Goal: Task Accomplishment & Management: Manage account settings

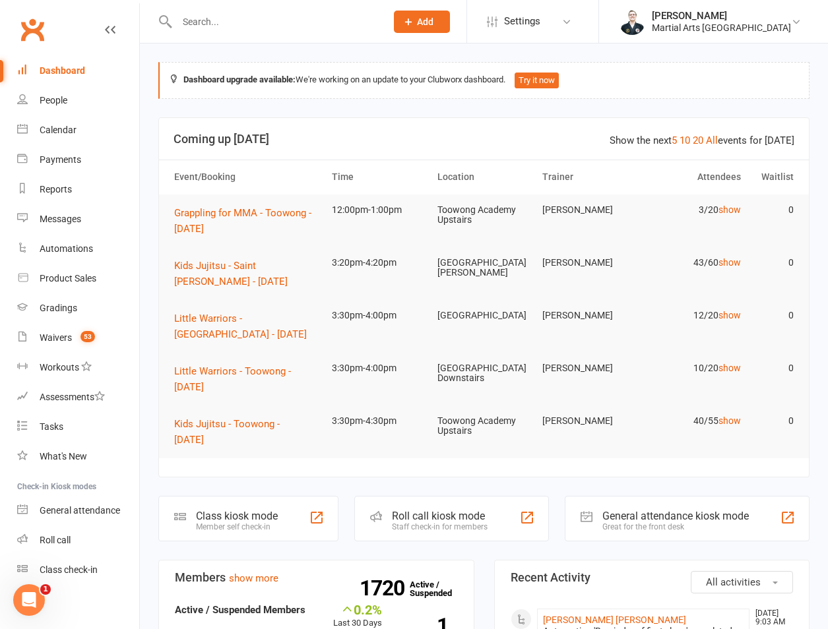
click at [256, 18] on input "text" at bounding box center [275, 22] width 204 height 18
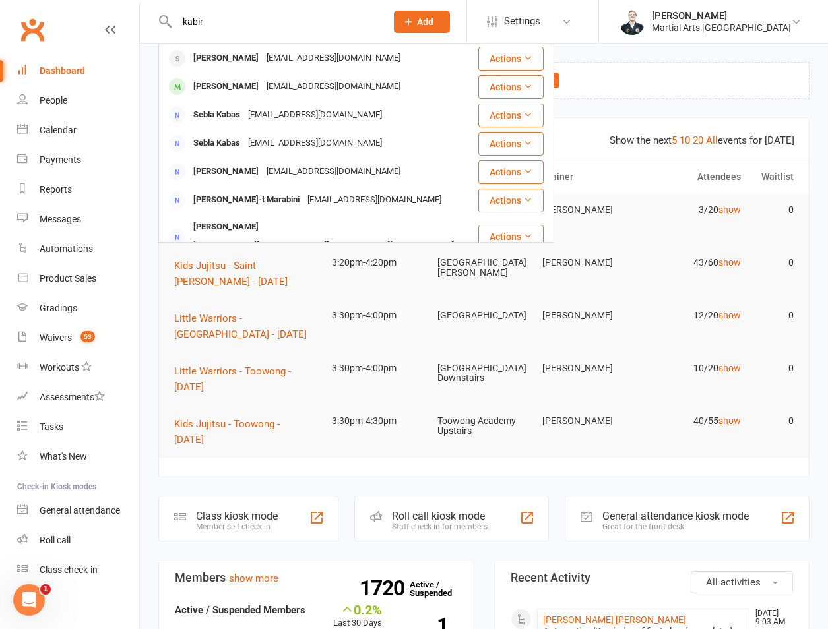
type input "kabir"
click at [254, 42] on div "kabir [PERSON_NAME] [PERSON_NAME][EMAIL_ADDRESS][DOMAIN_NAME] Actions [PERSON_N…" at bounding box center [267, 21] width 218 height 43
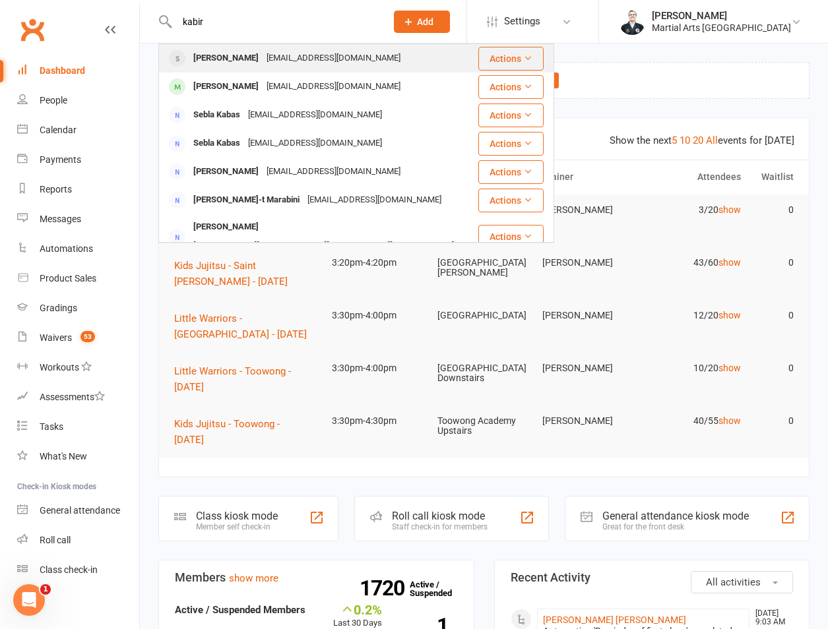
click at [240, 57] on div "[PERSON_NAME]" at bounding box center [225, 58] width 73 height 19
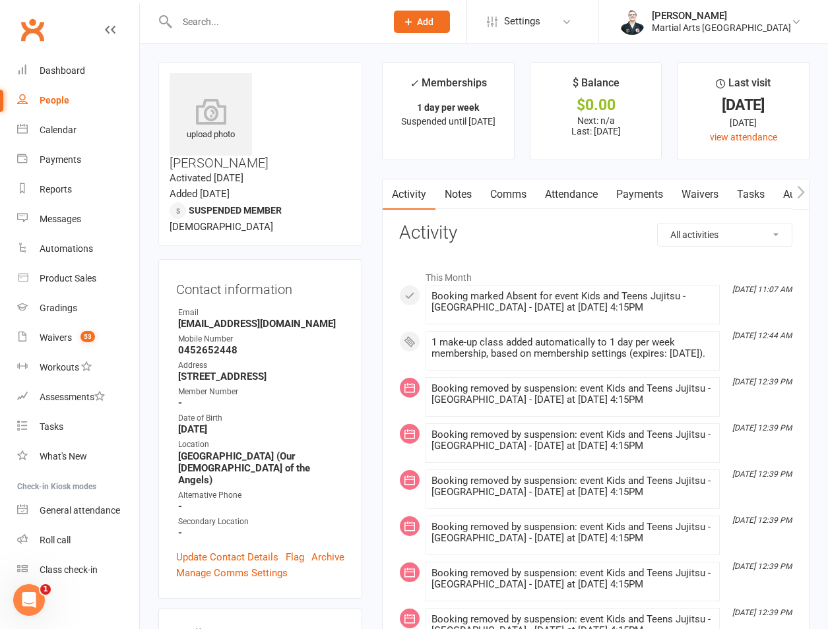
click at [551, 196] on link "Attendance" at bounding box center [571, 194] width 71 height 30
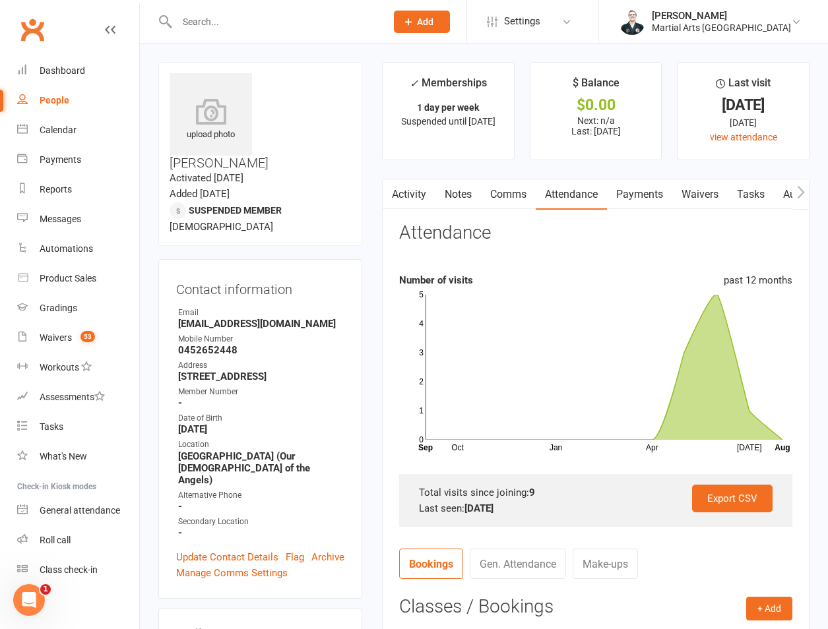
scroll to position [308, 0]
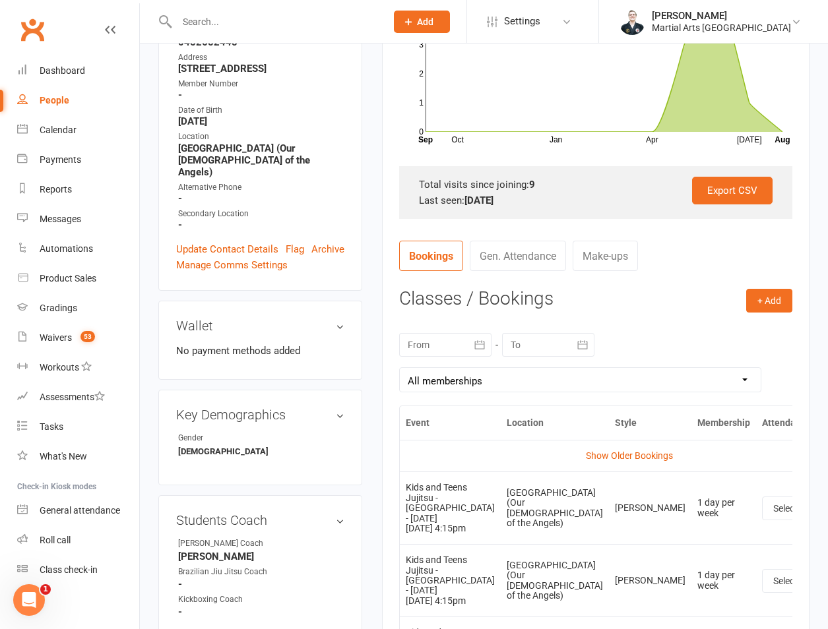
click at [460, 360] on div "[DATE] Sun Mon Tue Wed Thu Fri Sat 31 27 28 29 30 31 01 02 32 03 04 05 06 07 08…" at bounding box center [595, 363] width 393 height 86
click at [460, 348] on div at bounding box center [445, 345] width 92 height 24
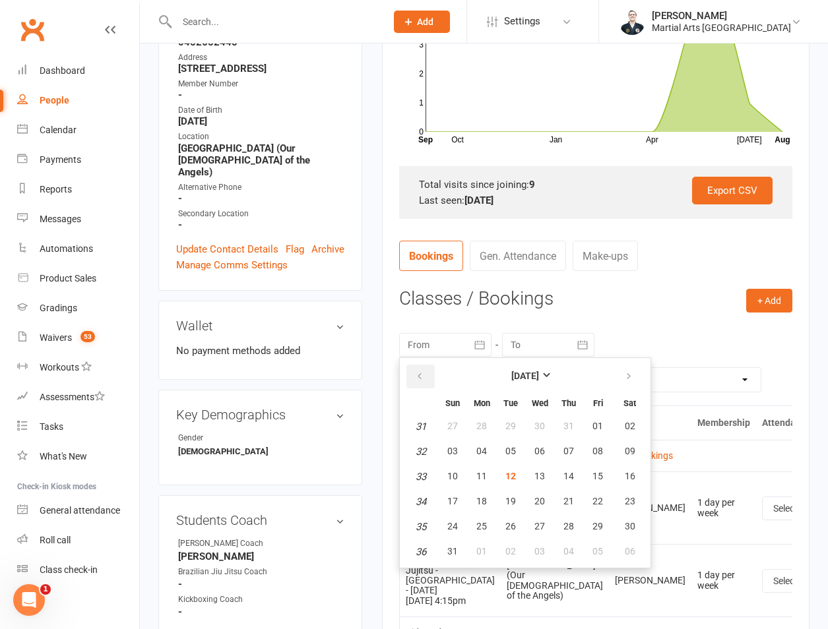
click at [420, 376] on icon "button" at bounding box center [419, 376] width 9 height 11
click at [440, 477] on button "13" at bounding box center [453, 477] width 28 height 24
type input "[DATE]"
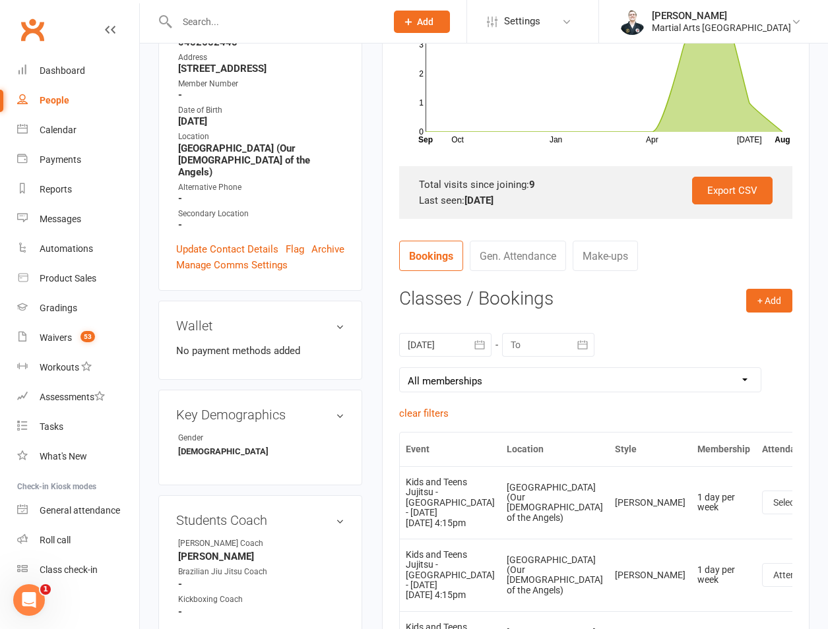
scroll to position [616, 0]
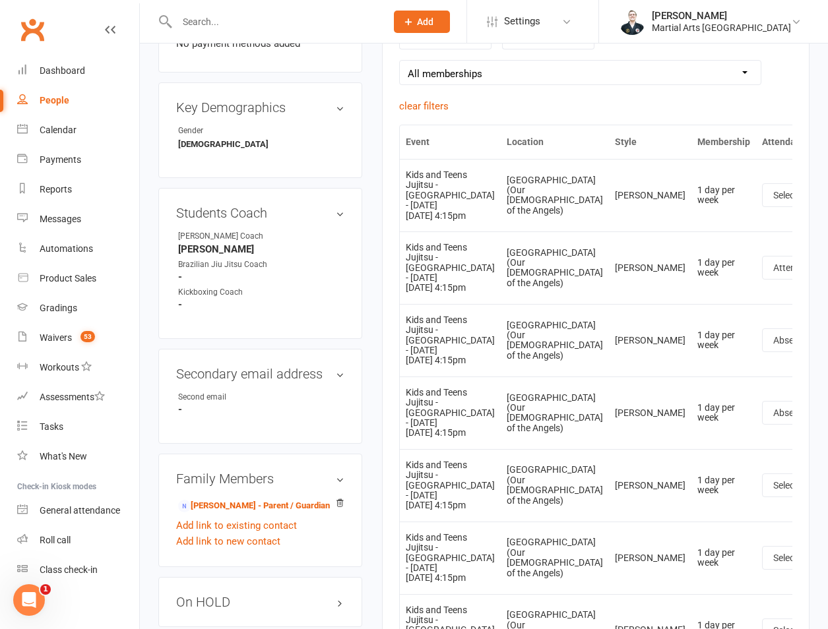
click at [735, 247] on link "View event" at bounding box center [800, 247] width 131 height 26
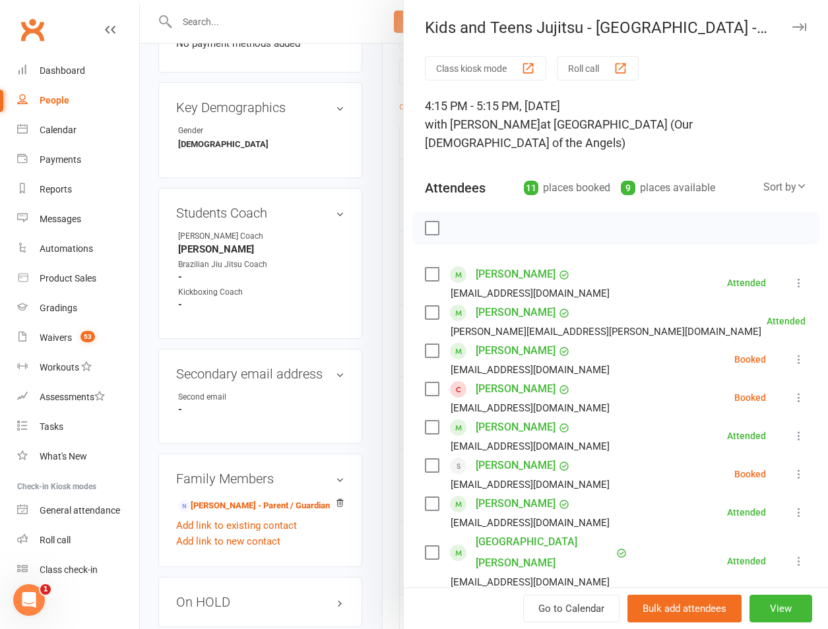
scroll to position [308, 0]
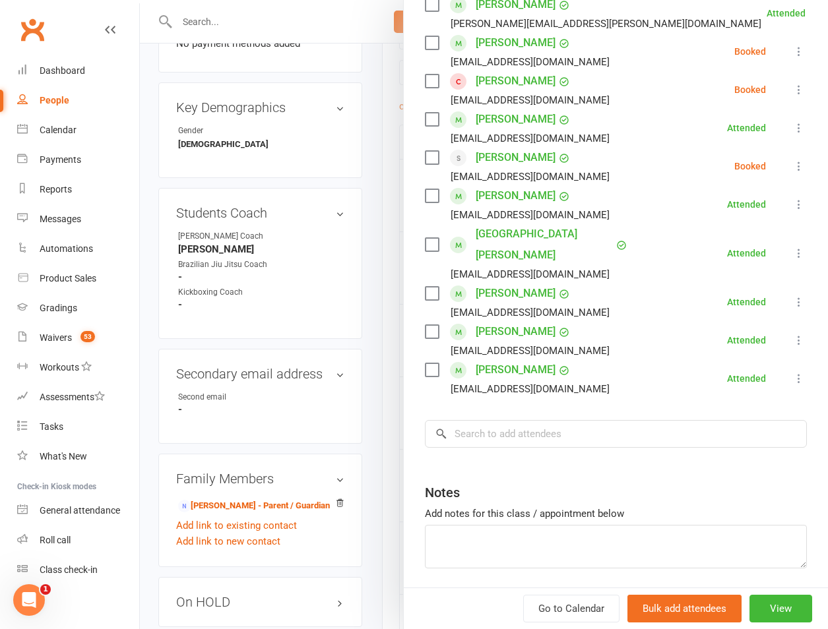
click at [343, 279] on div at bounding box center [484, 314] width 688 height 629
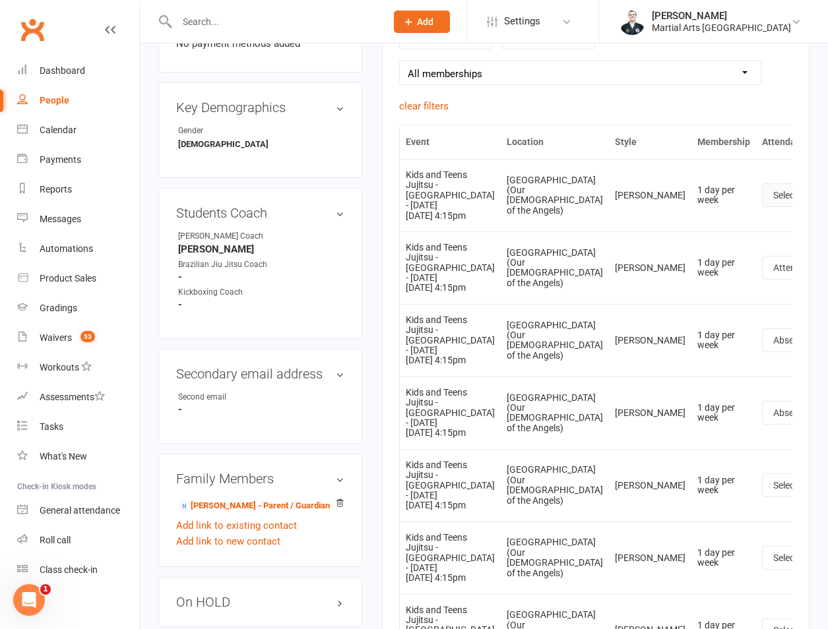
click at [762, 204] on button "Select" at bounding box center [793, 195] width 63 height 24
click at [691, 230] on td "1 day per week" at bounding box center [723, 195] width 65 height 73
click at [69, 214] on div "Messages" at bounding box center [61, 219] width 42 height 11
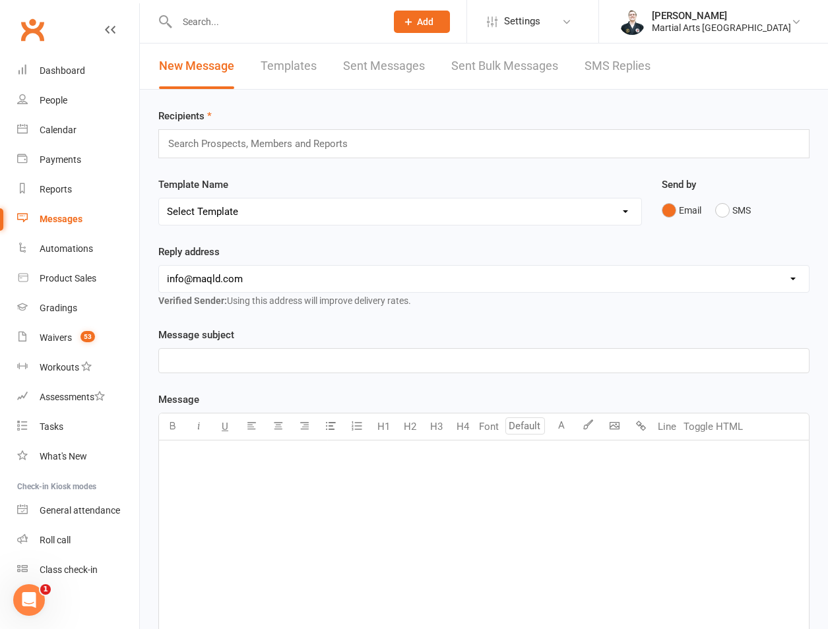
click at [284, 164] on div "Recipients Search Prospects, Members and Reports Template Name Select Template …" at bounding box center [484, 474] width 688 height 769
click at [292, 154] on div "Search Prospects, Members and Reports" at bounding box center [483, 143] width 651 height 29
click at [310, 139] on input "text" at bounding box center [263, 143] width 193 height 17
click at [296, 154] on div "Search Prospects, Members and Reports" at bounding box center [483, 143] width 651 height 29
click at [296, 144] on input "text" at bounding box center [263, 143] width 193 height 17
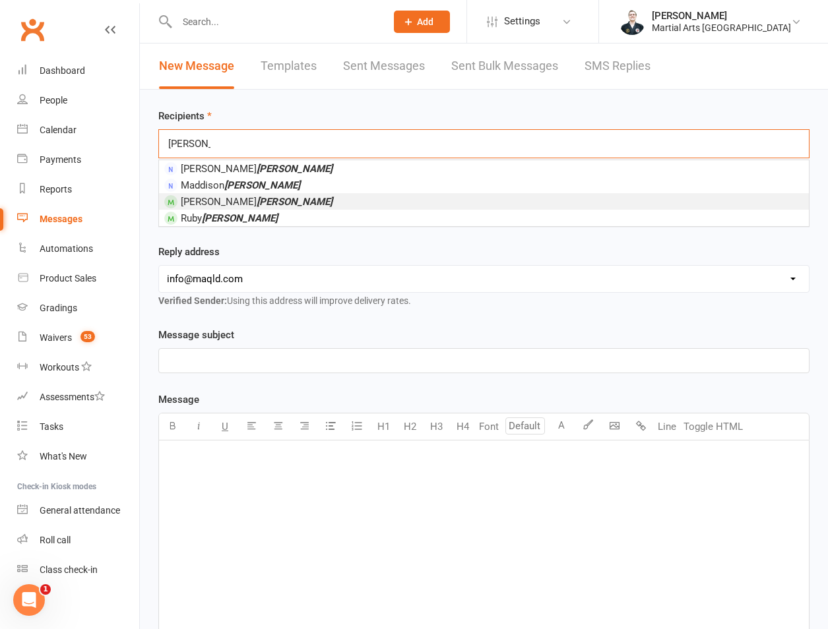
type input "[PERSON_NAME]"
click at [257, 202] on em "[PERSON_NAME]" at bounding box center [295, 202] width 76 height 12
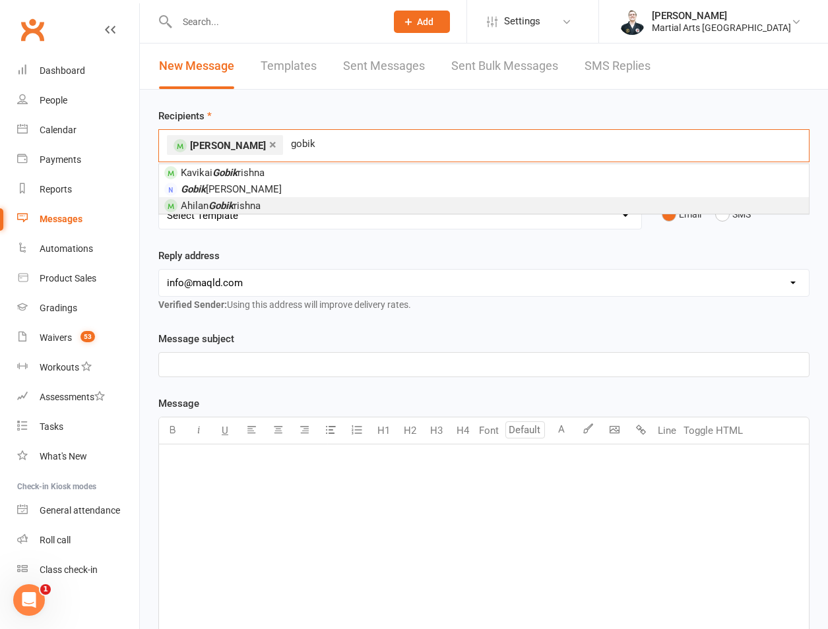
type input "gobik"
click at [243, 200] on span "[PERSON_NAME] rishna" at bounding box center [221, 206] width 80 height 12
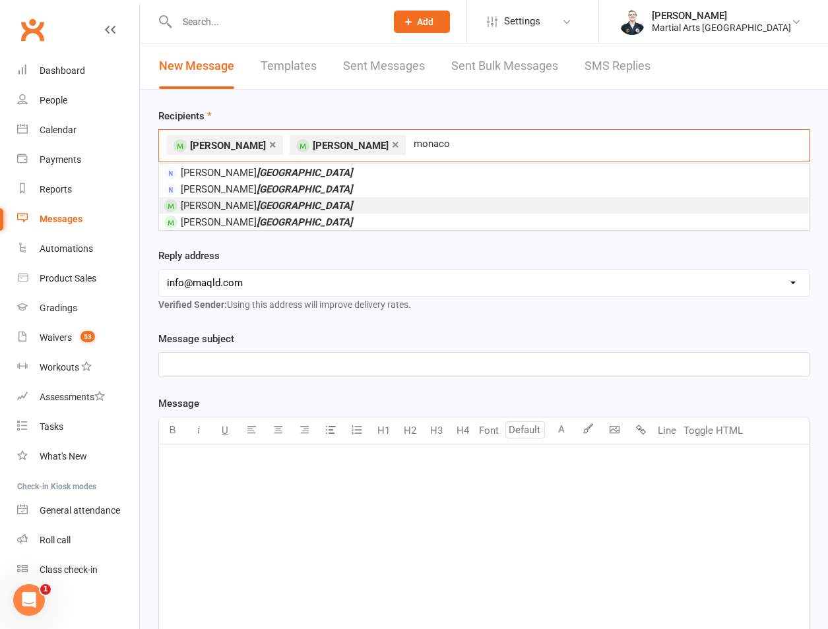
type input "monaco"
click at [257, 210] on em "[GEOGRAPHIC_DATA]" at bounding box center [305, 206] width 96 height 12
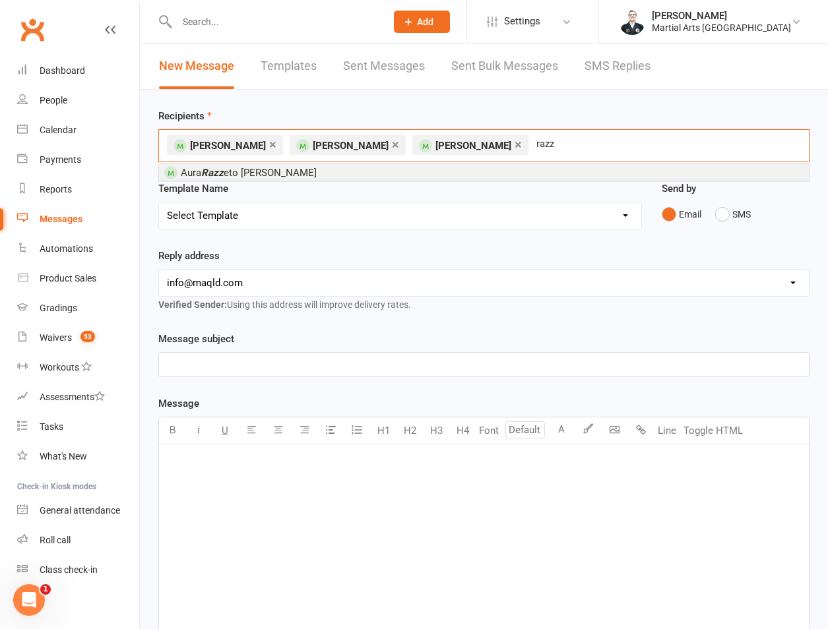
type input "razz"
click at [282, 174] on li "Aura Razz eto [PERSON_NAME]" at bounding box center [484, 172] width 650 height 16
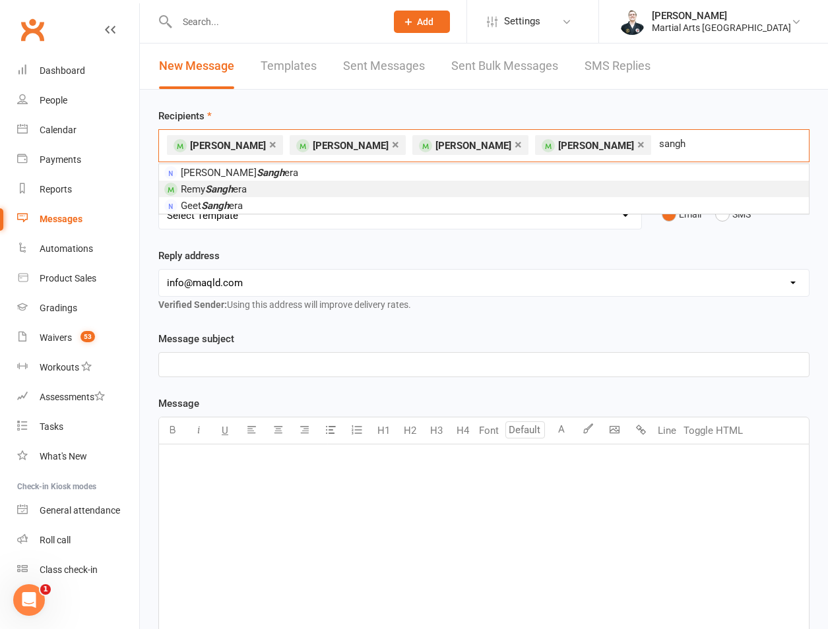
type input "sangh"
click at [245, 192] on span "[PERSON_NAME] era" at bounding box center [214, 189] width 66 height 12
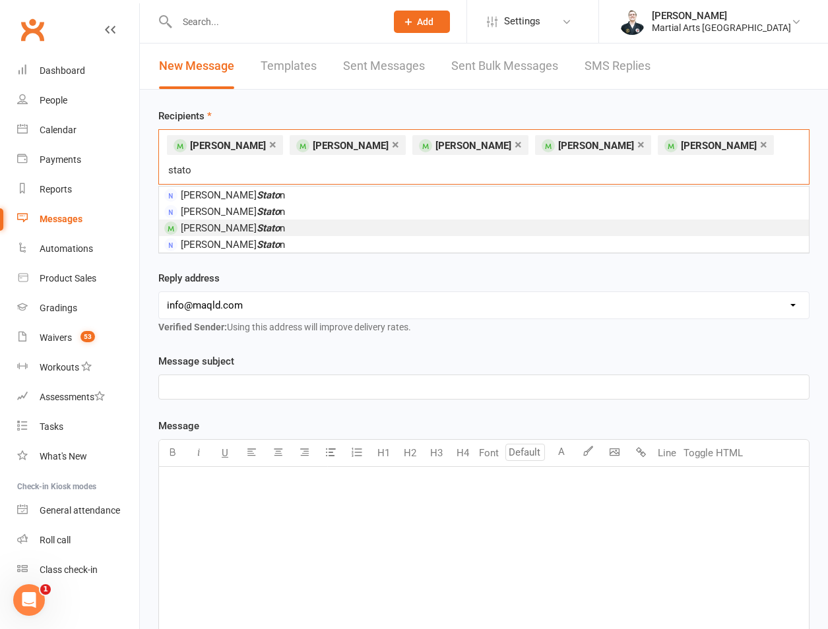
type input "stato"
click at [257, 228] on em "Stato" at bounding box center [268, 228] width 23 height 12
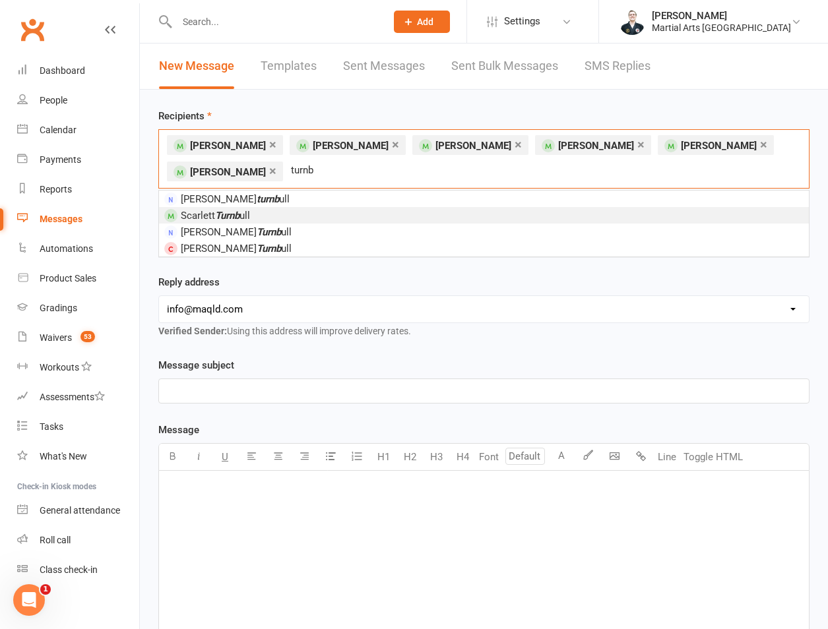
type input "turnb"
click at [263, 216] on li "Scarlett Turnb ull" at bounding box center [484, 215] width 650 height 16
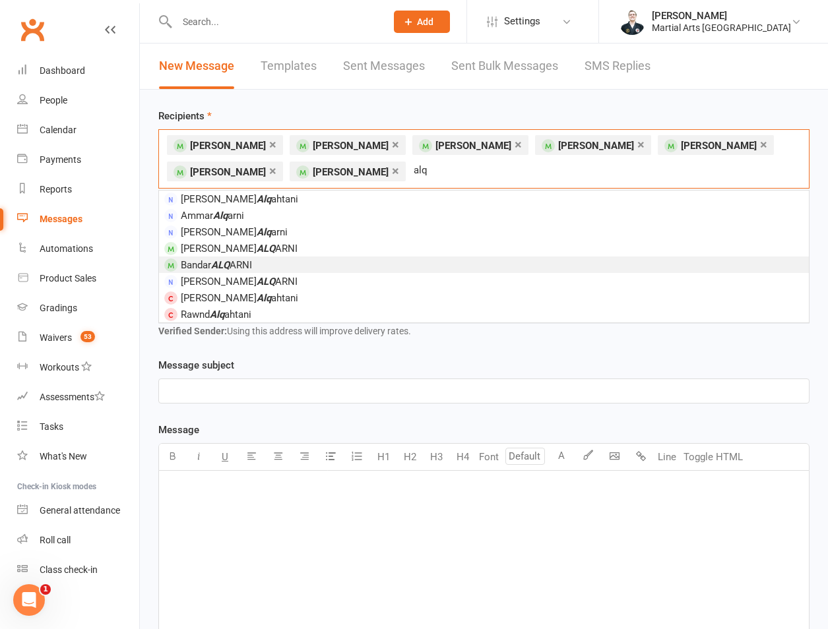
type input "alq"
click at [205, 261] on span "Bandar ALQ ARNI" at bounding box center [216, 265] width 71 height 12
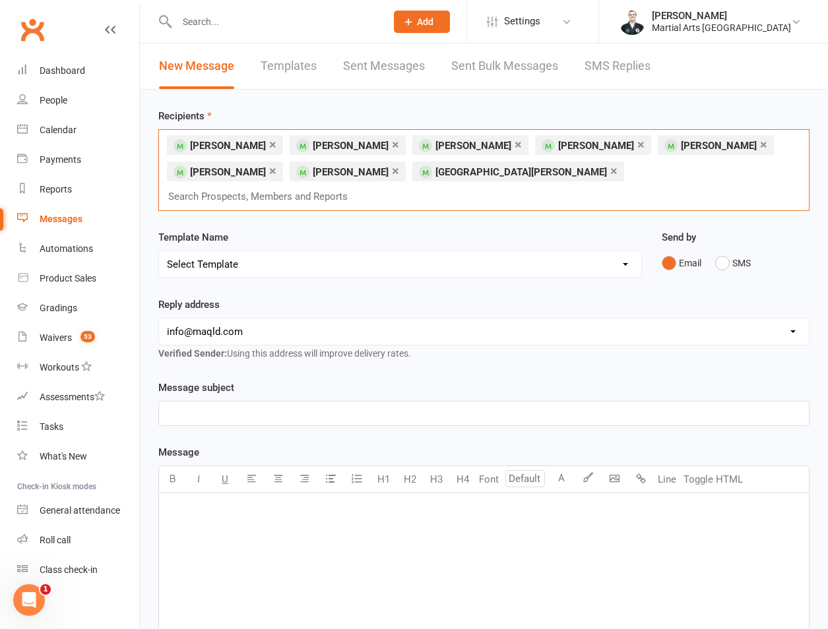
click at [249, 329] on select "[EMAIL_ADDRESS][DOMAIN_NAME] [EMAIL_ADDRESS][DOMAIN_NAME] [EMAIL_ADDRESS][DOMAI…" at bounding box center [484, 332] width 650 height 26
click at [253, 273] on select "Select Template [Email] Black Belt 1st degree [Email] Bushido Seminar [Email] K…" at bounding box center [400, 264] width 482 height 26
select select "27"
click at [159, 251] on select "Select Template [Email] Black Belt 1st degree [Email] Bushido Seminar [Email] K…" at bounding box center [400, 264] width 482 height 26
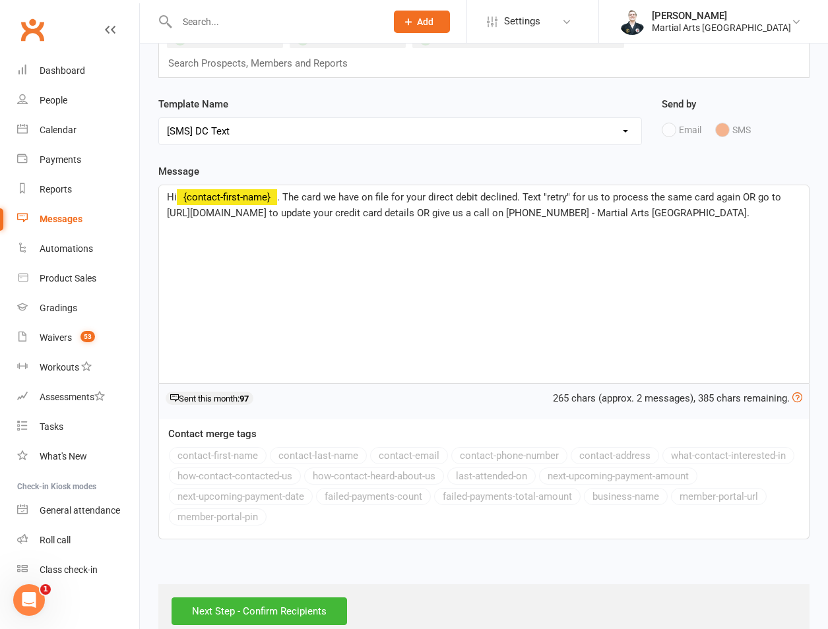
scroll to position [162, 0]
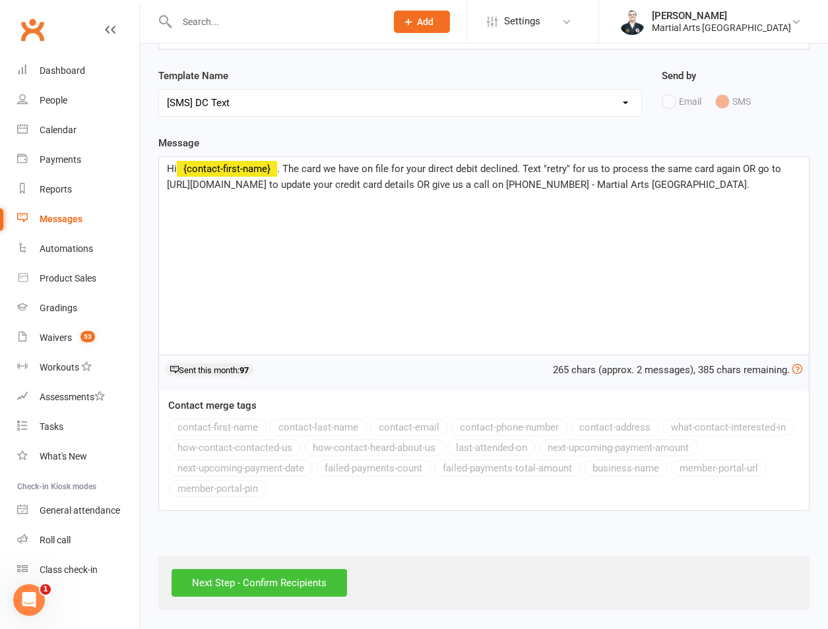
click at [247, 582] on input "Next Step - Confirm Recipients" at bounding box center [259, 583] width 175 height 28
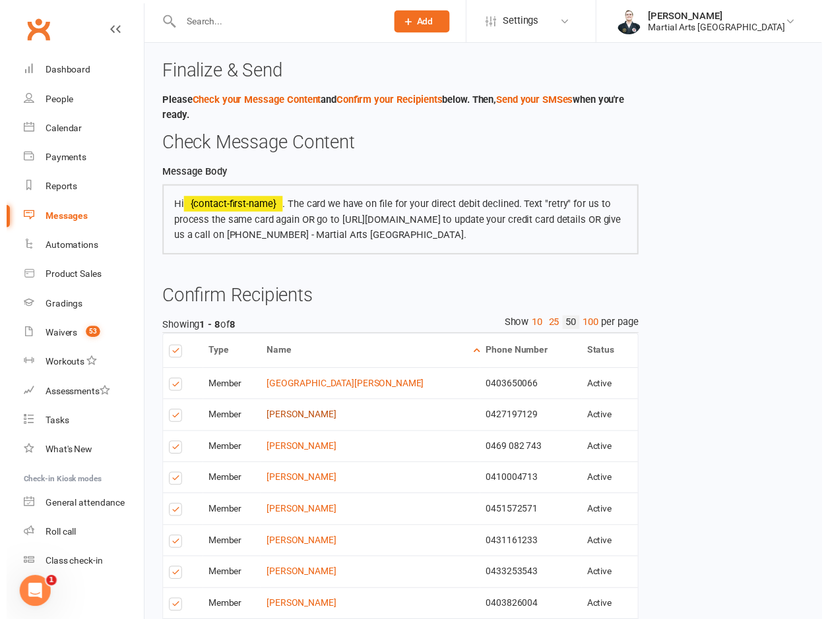
scroll to position [107, 0]
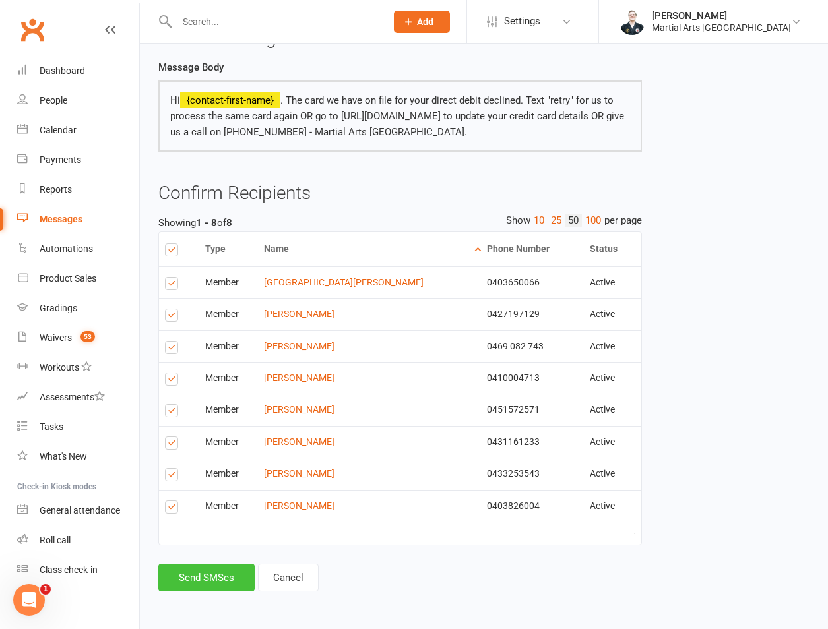
click at [209, 580] on button "Send SMSes" at bounding box center [206, 578] width 96 height 28
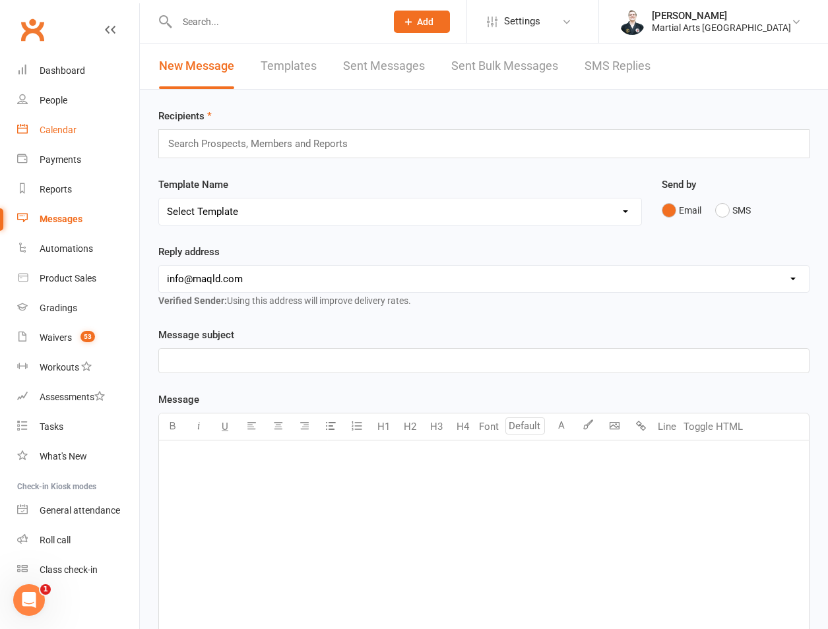
click at [46, 144] on link "Calendar" at bounding box center [78, 130] width 122 height 30
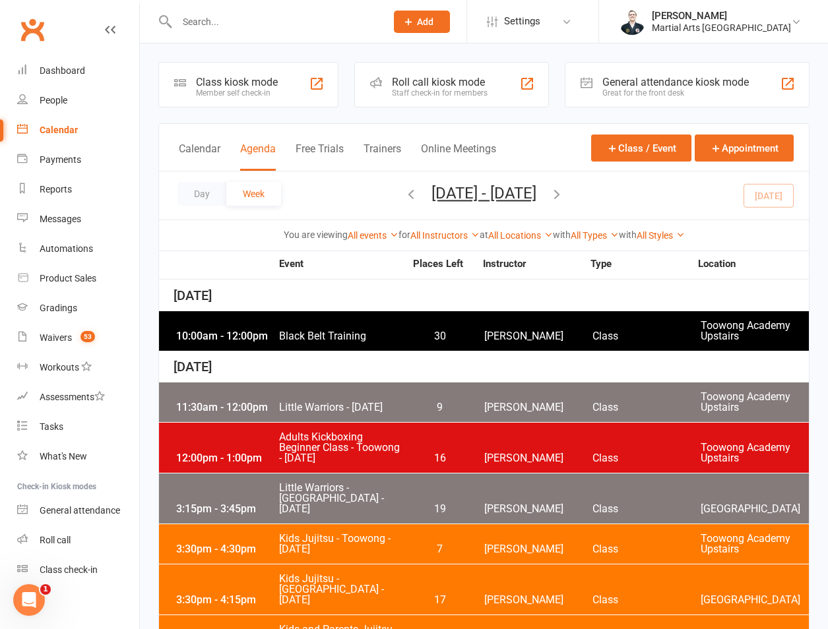
click at [606, 241] on div "All Types 2 Hour Grading Clinic Adults BJJ Rank Presentation ($50) Book and Pay…" at bounding box center [595, 235] width 48 height 15
click at [604, 228] on div "All Types 2 Hour Grading Clinic Adults BJJ Rank Presentation ($50) Book and Pay…" at bounding box center [595, 235] width 48 height 15
click at [594, 239] on link "All Types" at bounding box center [595, 235] width 48 height 11
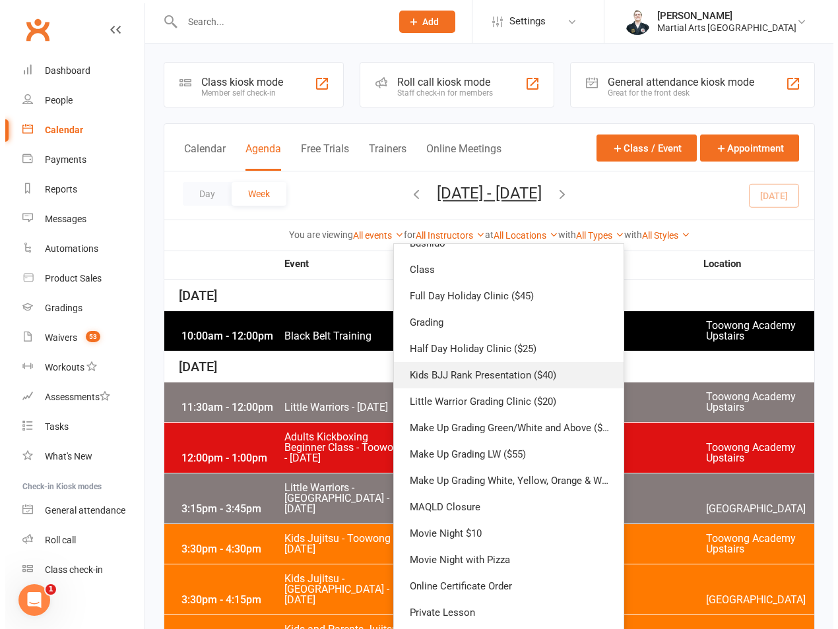
scroll to position [146, 0]
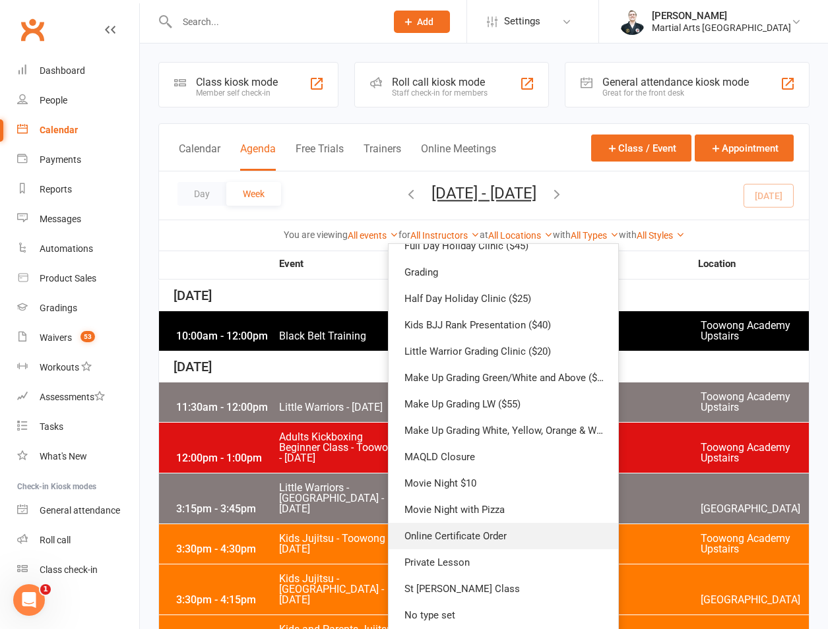
click at [519, 542] on link "Online Certificate Order" at bounding box center [504, 536] width 230 height 26
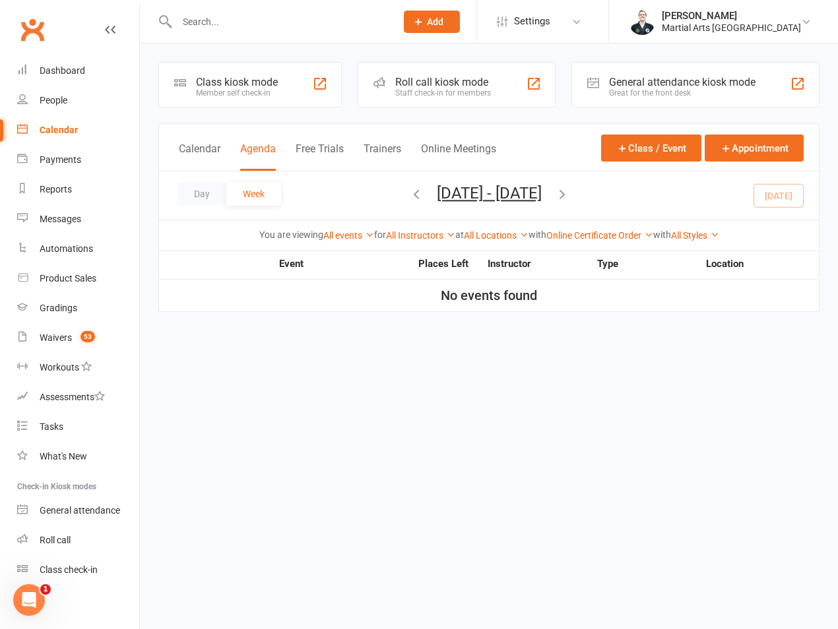
click at [409, 188] on icon "button" at bounding box center [416, 194] width 15 height 15
click at [367, 188] on div "Day Week [DATE] - [DATE] [DATE] Sun Mon Tue Wed Thu Fri Sat 27 28 29 30 31 01 0…" at bounding box center [489, 196] width 660 height 48
drag, startPoint x: 371, startPoint y: 196, endPoint x: 385, endPoint y: 196, distance: 13.9
click at [379, 196] on div "Day Week [DATE] - [DATE] [DATE] Sun Mon Tue Wed Thu Fri Sat 27 28 29 30 31 01 0…" at bounding box center [489, 196] width 660 height 48
click at [409, 196] on icon "button" at bounding box center [416, 194] width 15 height 15
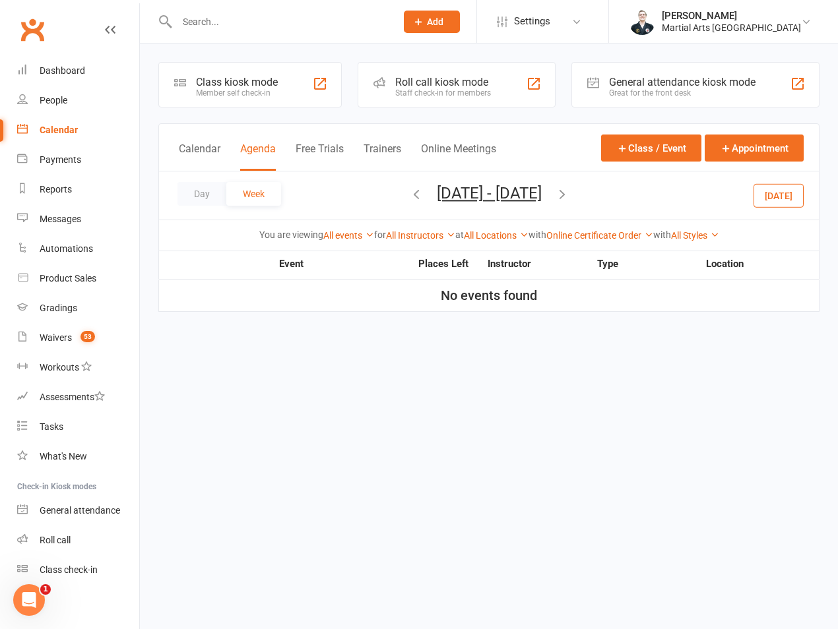
click at [409, 196] on icon "button" at bounding box center [416, 194] width 15 height 15
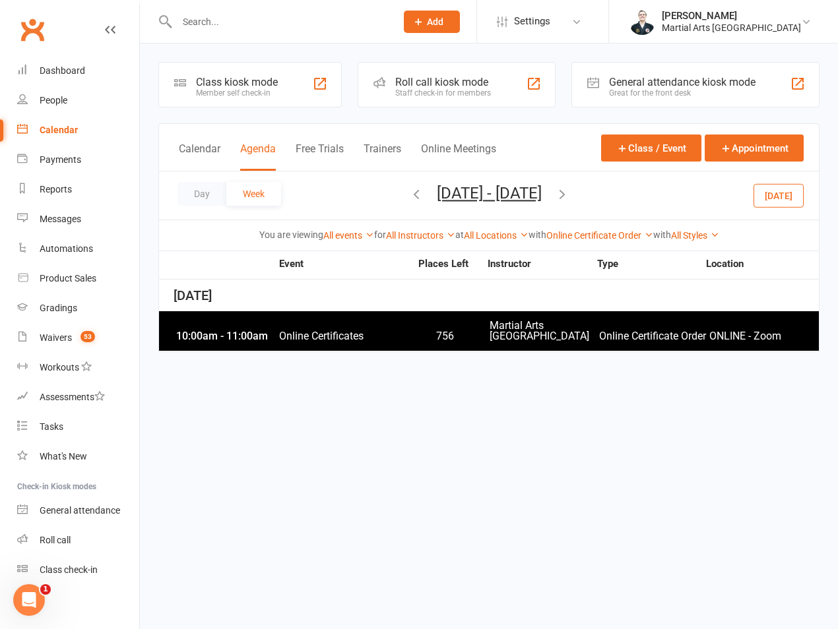
click at [331, 350] on div "10:00am - 11:00am Online Certificates 756 Martial Arts [GEOGRAPHIC_DATA] Online…" at bounding box center [489, 331] width 660 height 40
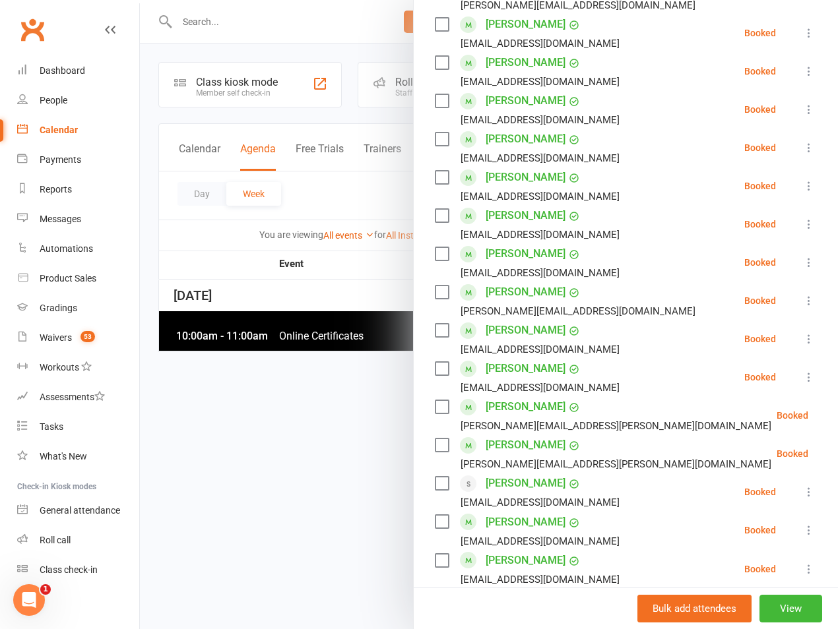
scroll to position [1579, 0]
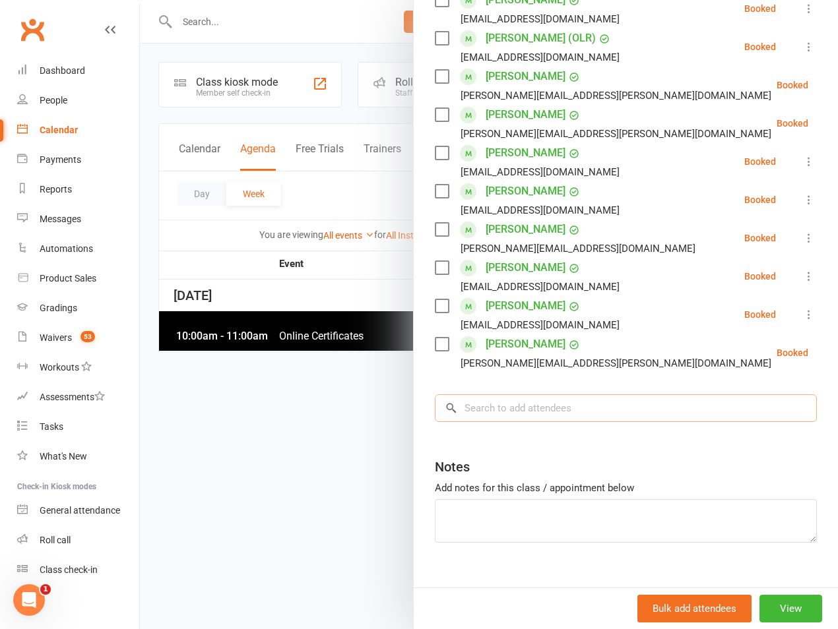
click at [561, 395] on input "search" at bounding box center [626, 409] width 382 height 28
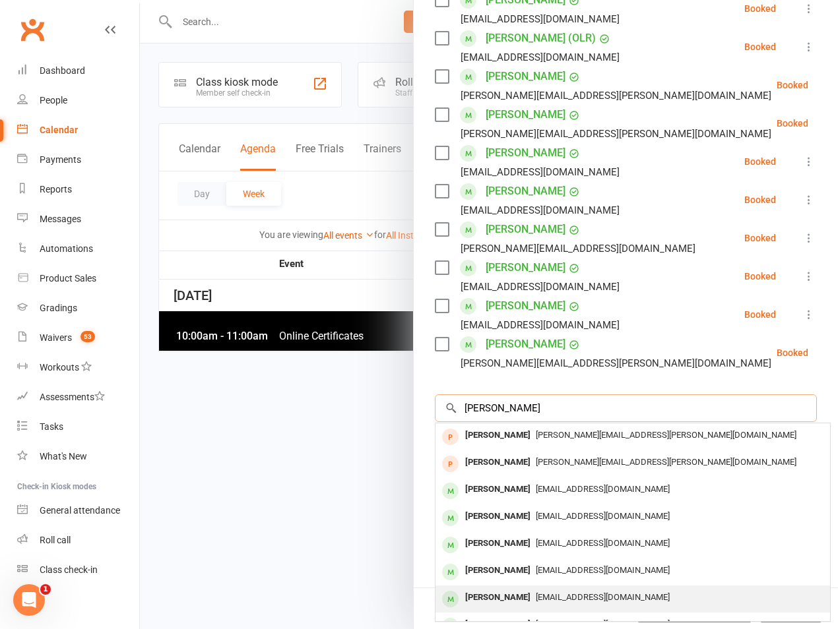
type input "[PERSON_NAME]"
click at [493, 588] on div "[PERSON_NAME]" at bounding box center [498, 597] width 76 height 19
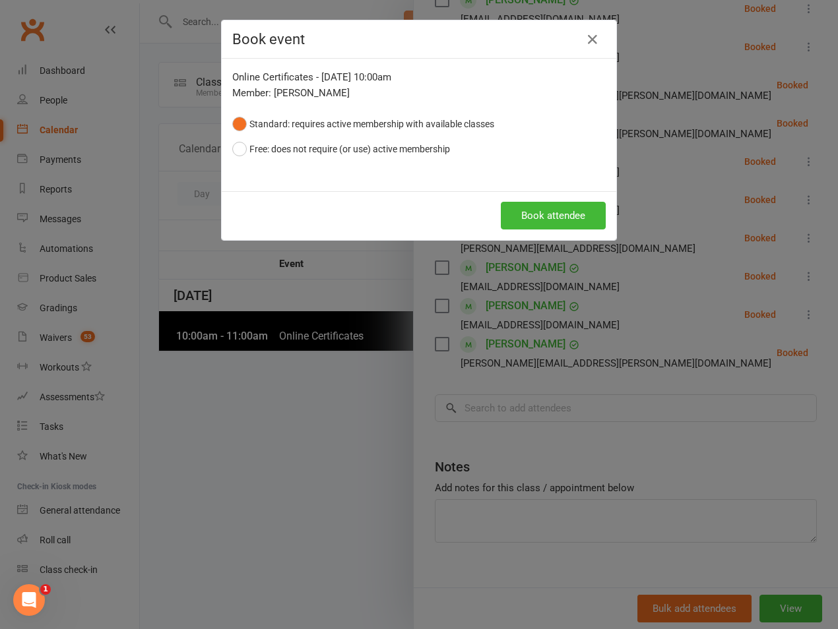
click at [294, 135] on button "Standard: requires active membership with available classes" at bounding box center [363, 123] width 262 height 25
click at [284, 133] on button "Standard: requires active membership with available classes" at bounding box center [363, 123] width 262 height 25
click at [294, 154] on button "Free: does not require (or use) active membership" at bounding box center [341, 149] width 218 height 25
click at [596, 241] on div "Book event Online Certificates - [DATE] 10:00am Member: [PERSON_NAME] Standard:…" at bounding box center [419, 314] width 838 height 629
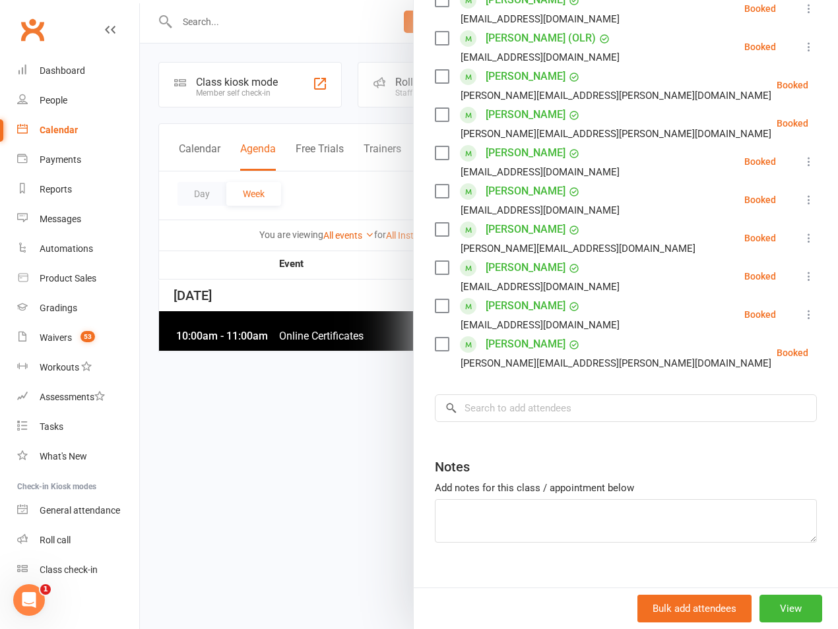
click at [543, 219] on div "[PERSON_NAME]" at bounding box center [533, 229] width 94 height 21
click at [531, 395] on input "search" at bounding box center [626, 409] width 382 height 28
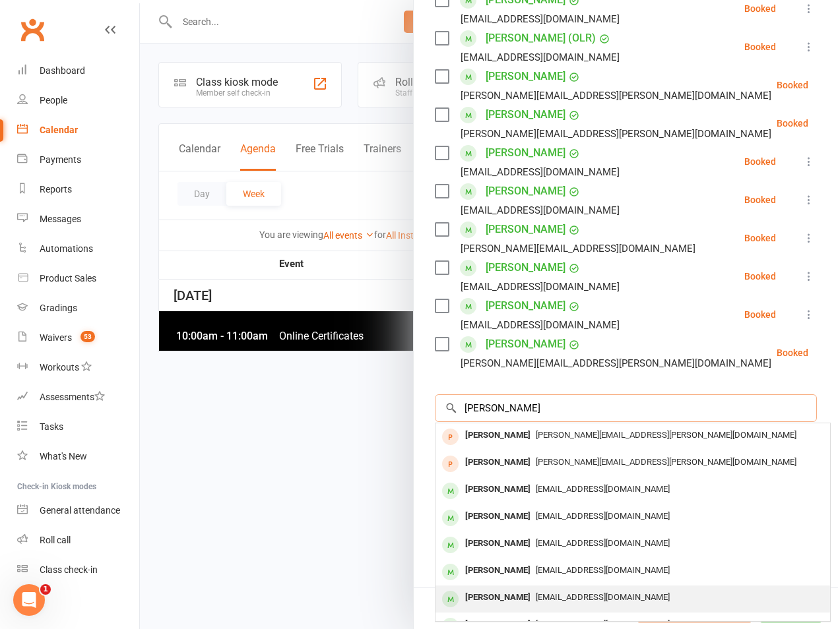
type input "[PERSON_NAME]"
click at [519, 588] on div "[EMAIL_ADDRESS][DOMAIN_NAME]" at bounding box center [633, 597] width 384 height 19
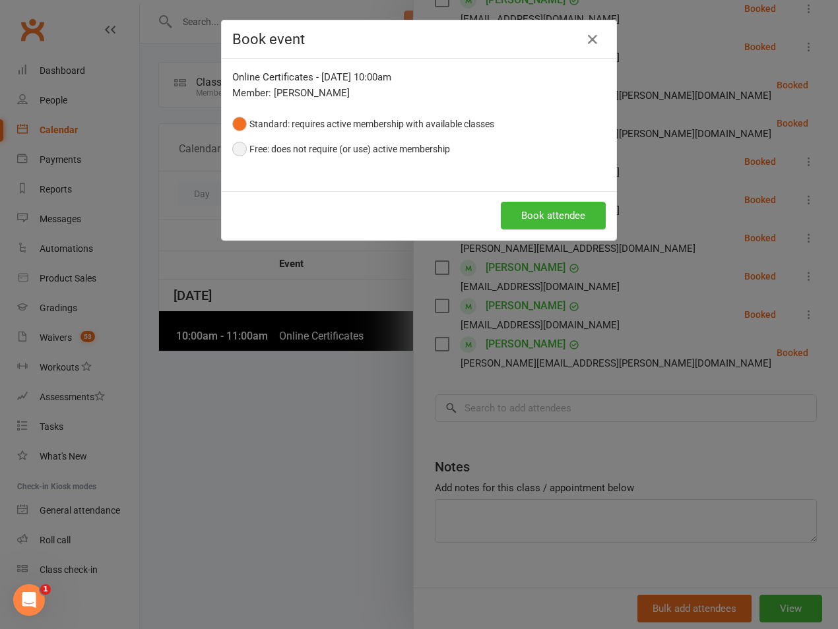
click at [412, 150] on button "Free: does not require (or use) active membership" at bounding box center [341, 149] width 218 height 25
click at [563, 228] on button "Book attendee" at bounding box center [553, 216] width 105 height 28
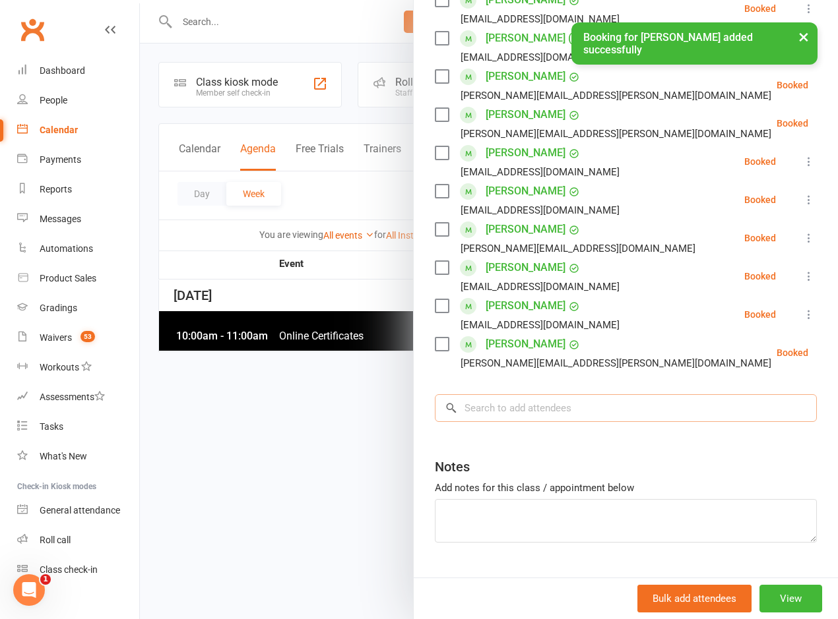
click at [577, 395] on input "search" at bounding box center [626, 409] width 382 height 28
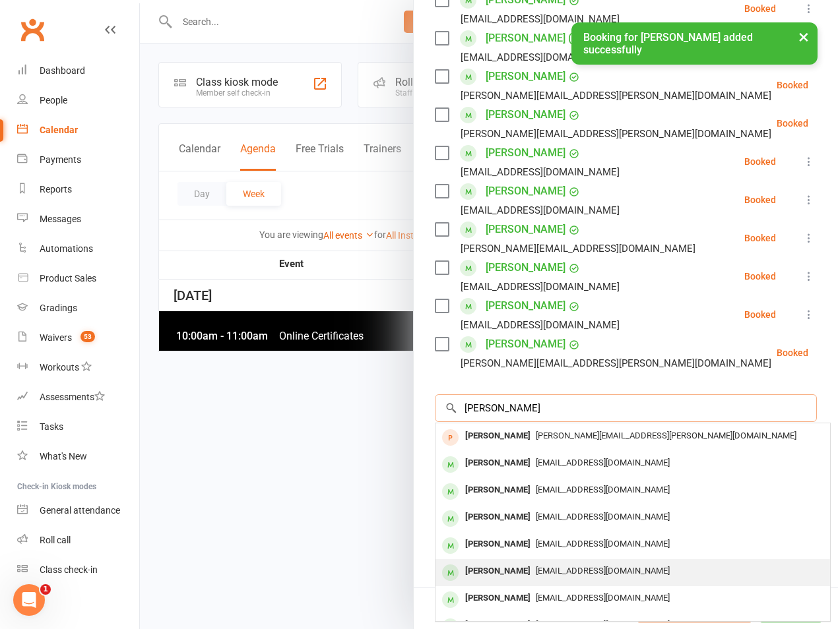
scroll to position [73, 0]
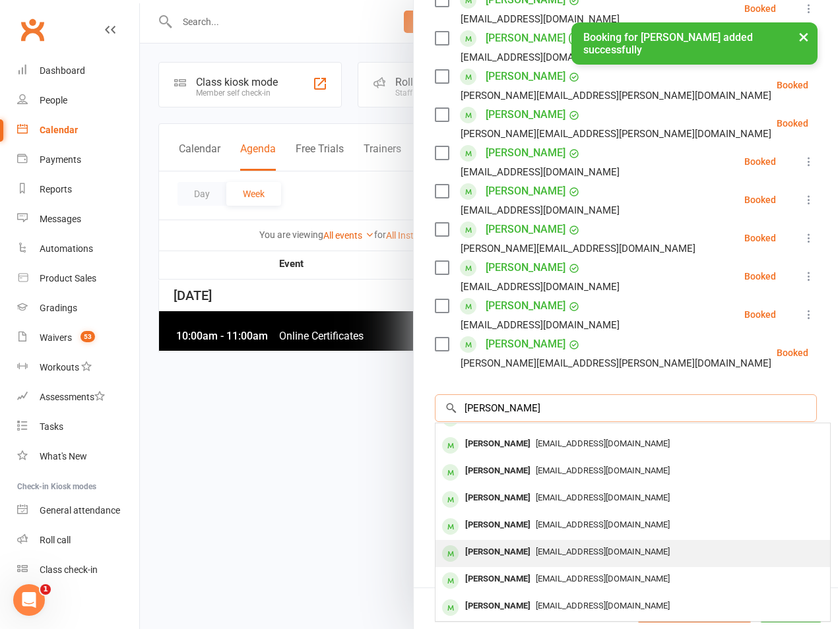
type input "[PERSON_NAME]"
click at [501, 540] on div "[PERSON_NAME] [EMAIL_ADDRESS][DOMAIN_NAME]" at bounding box center [632, 553] width 395 height 27
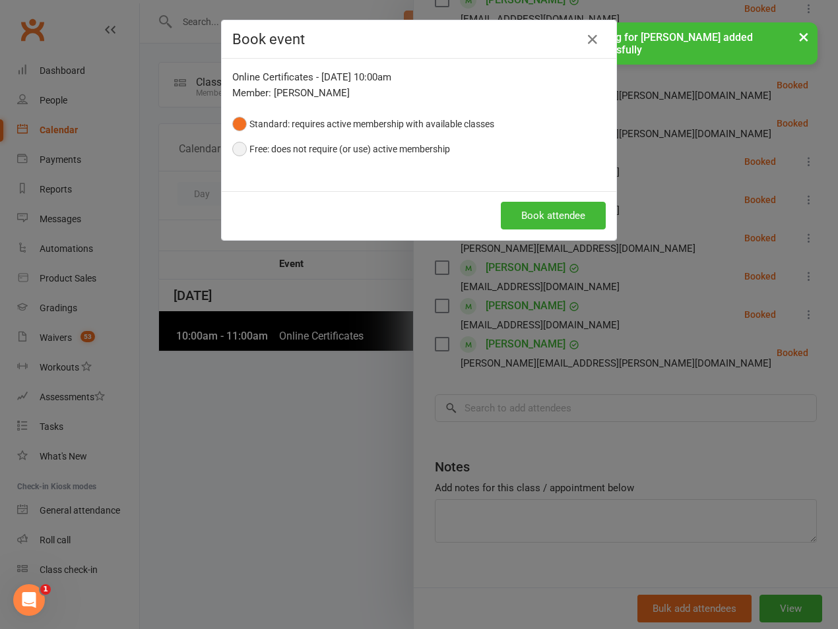
click at [383, 160] on button "Free: does not require (or use) active membership" at bounding box center [341, 149] width 218 height 25
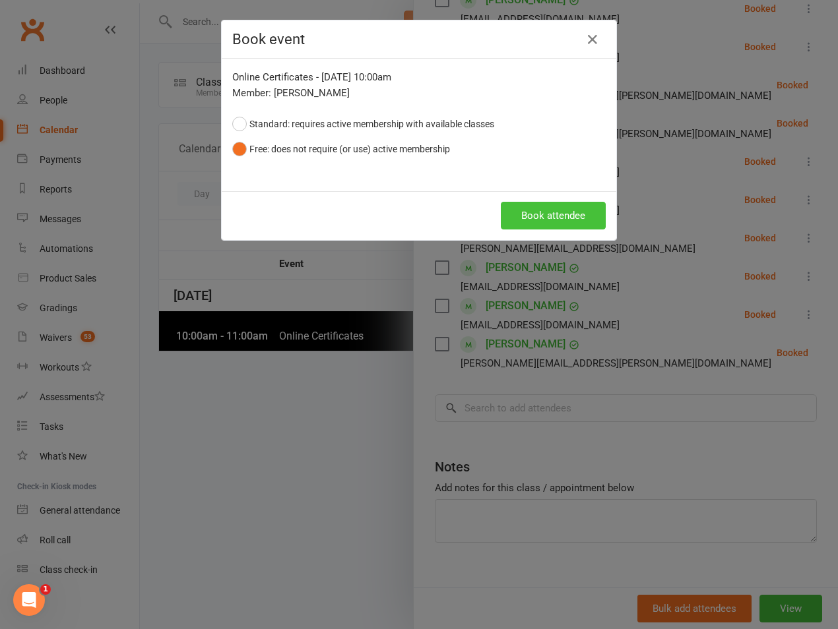
click at [549, 212] on button "Book attendee" at bounding box center [553, 216] width 105 height 28
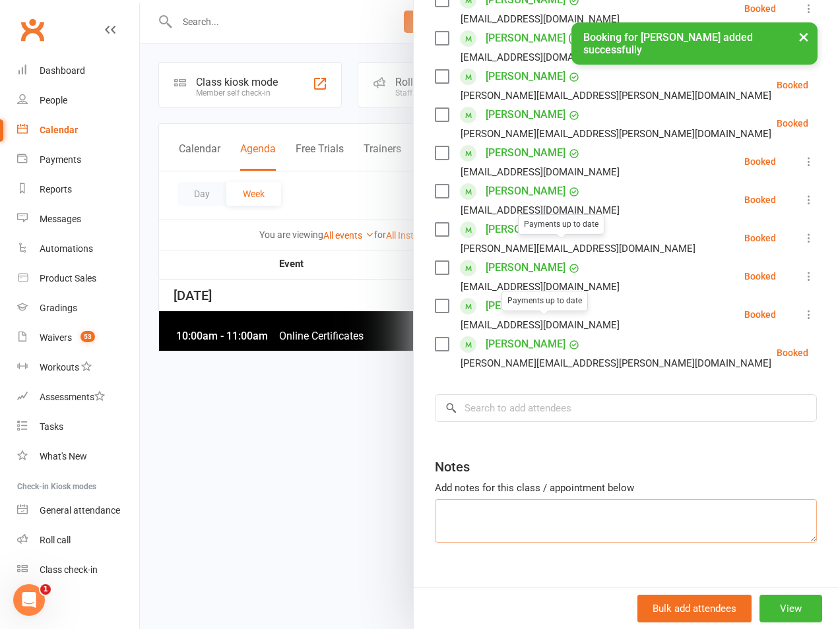
click at [513, 499] on textarea at bounding box center [626, 521] width 382 height 44
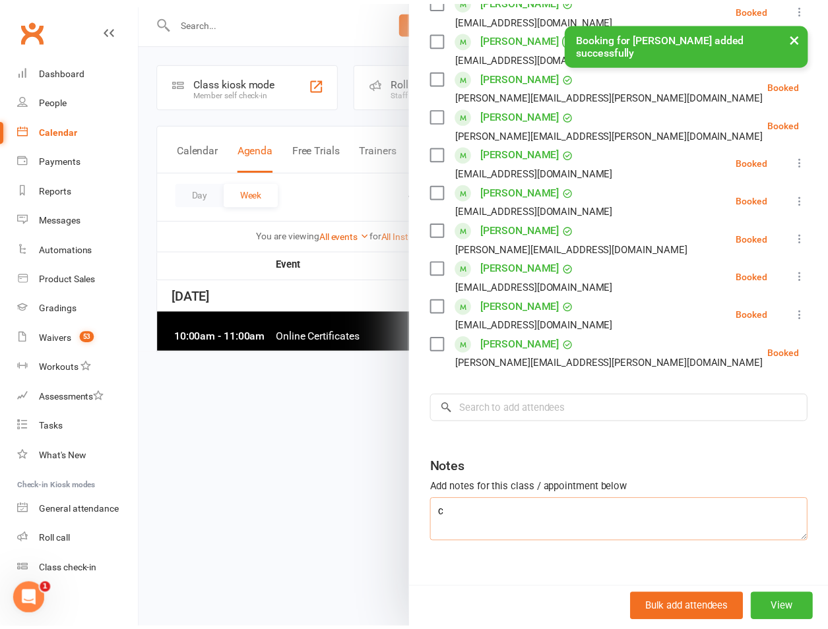
scroll to position [1655, 0]
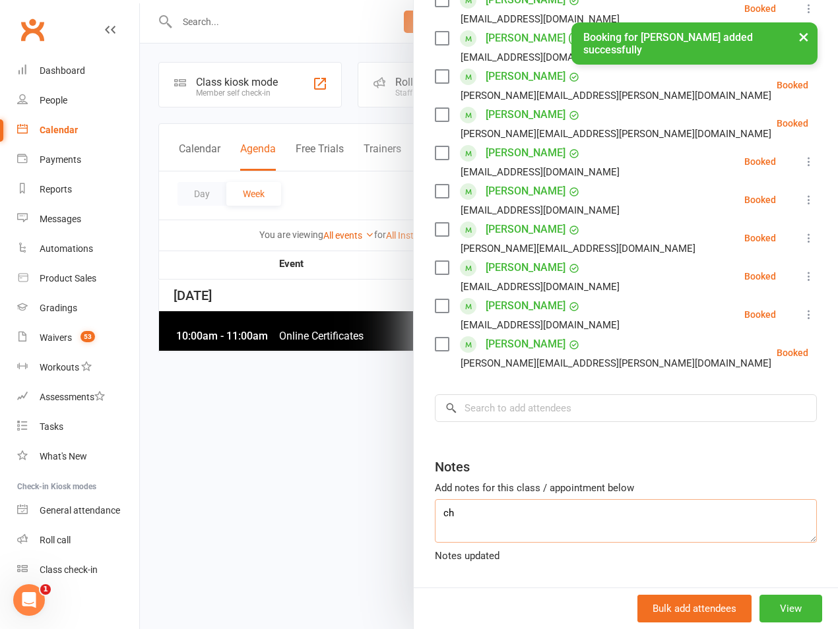
type textarea "c"
click at [282, 428] on div at bounding box center [489, 314] width 698 height 629
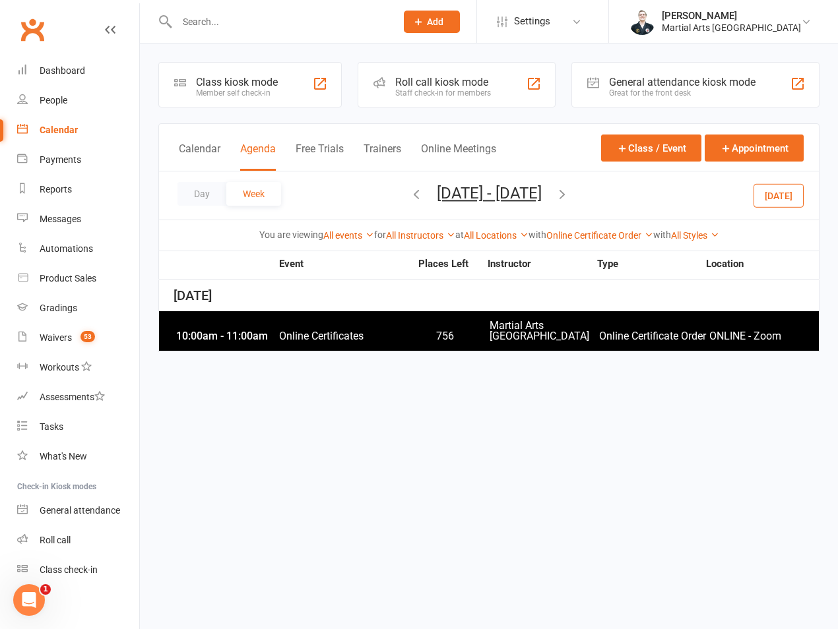
click at [229, 22] on input "text" at bounding box center [280, 22] width 214 height 18
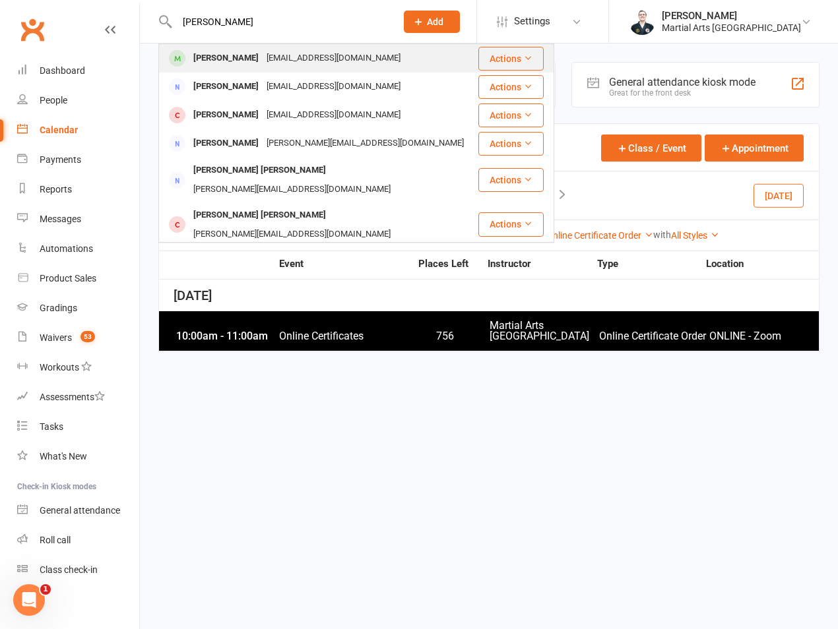
type input "[PERSON_NAME]"
click at [237, 59] on div "[PERSON_NAME]" at bounding box center [225, 58] width 73 height 19
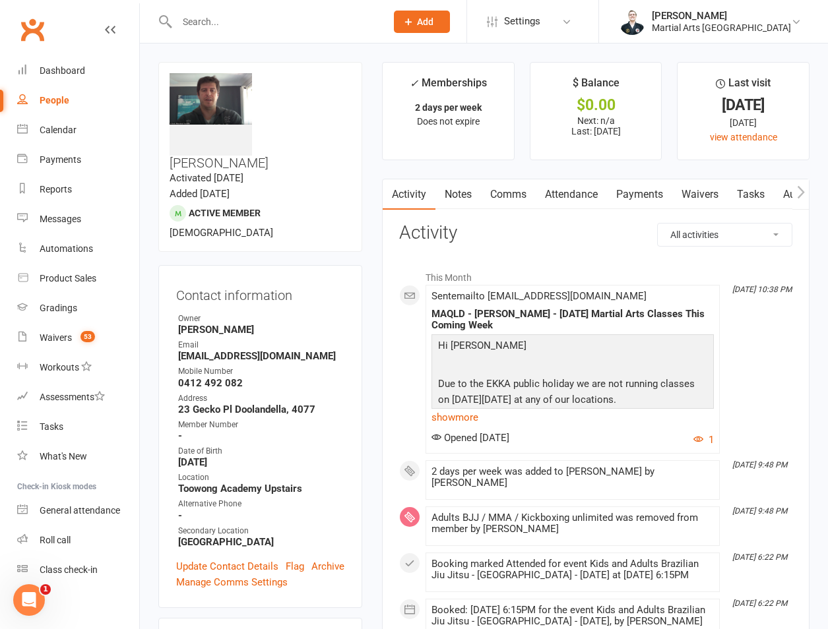
click at [211, 30] on input "text" at bounding box center [275, 22] width 204 height 18
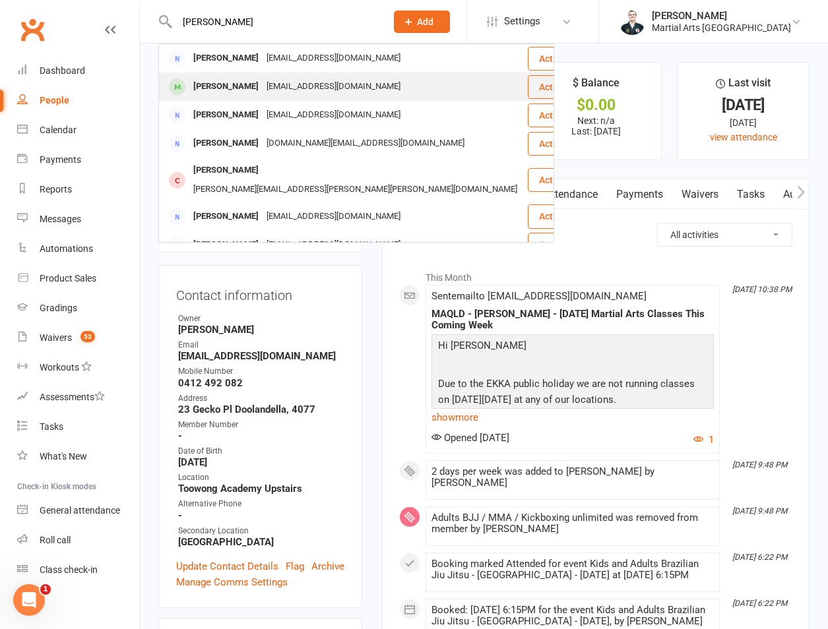
type input "[PERSON_NAME]"
click at [225, 81] on div "[PERSON_NAME]" at bounding box center [225, 86] width 73 height 19
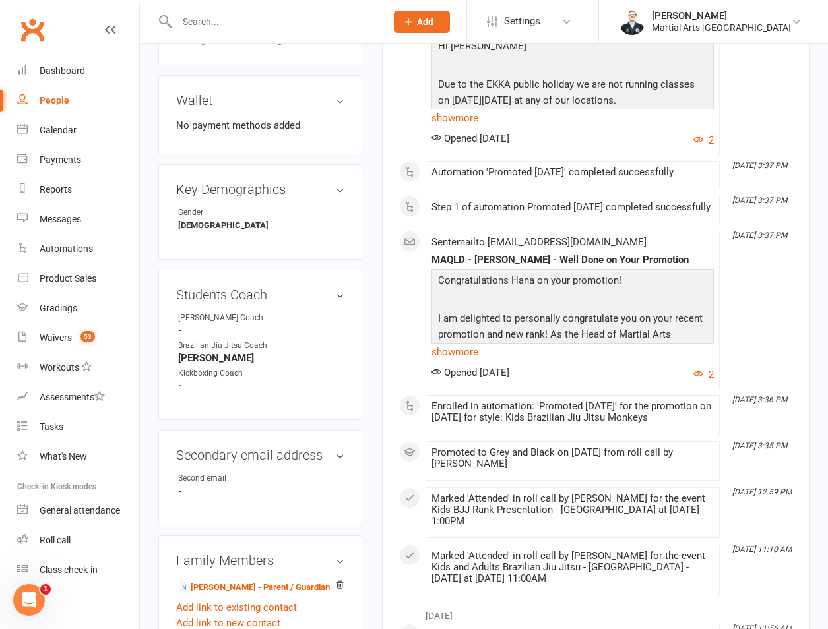
scroll to position [616, 0]
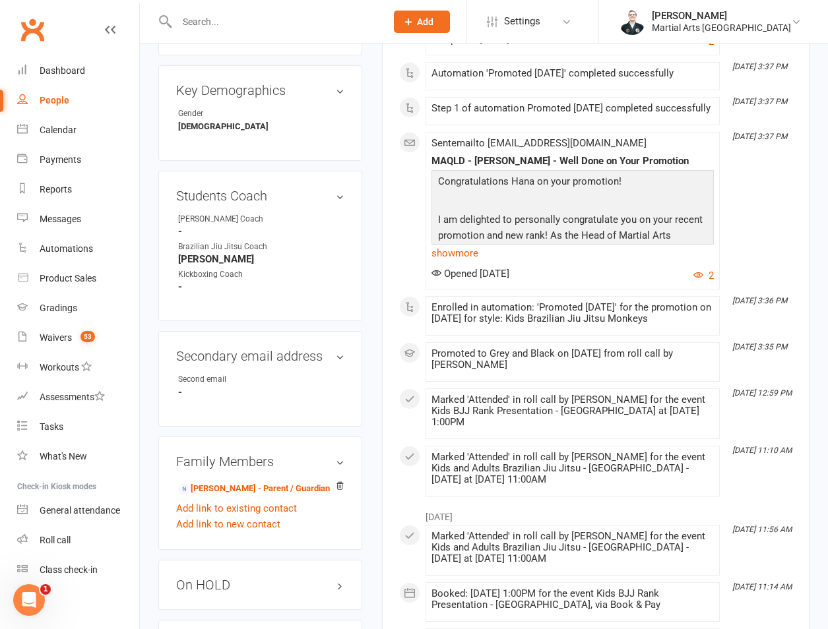
click at [243, 578] on h3 "On HOLD" at bounding box center [260, 585] width 168 height 15
click at [211, 602] on div "Show previous suspensions Add new suspension" at bounding box center [260, 623] width 168 height 42
click at [207, 629] on link "Add new suspension" at bounding box center [221, 637] width 91 height 12
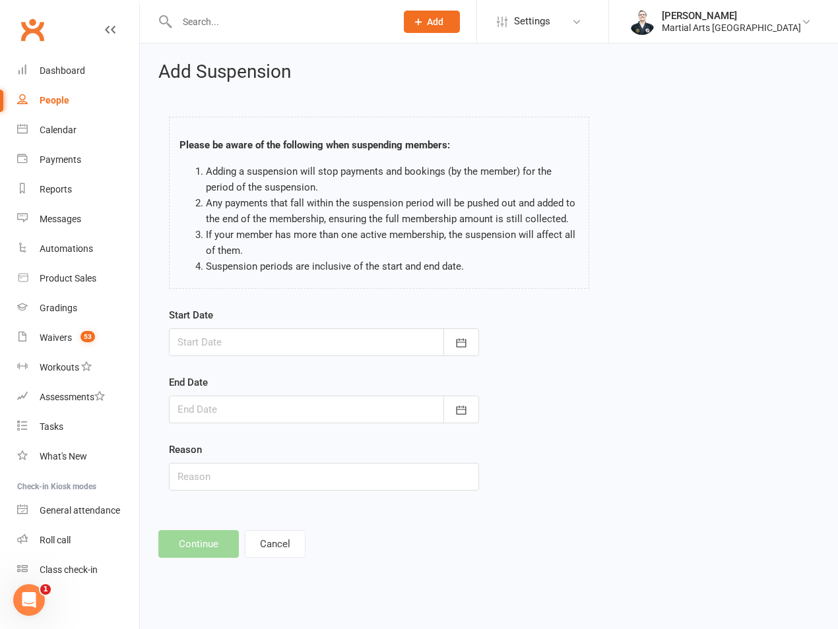
click at [247, 352] on div at bounding box center [324, 343] width 310 height 28
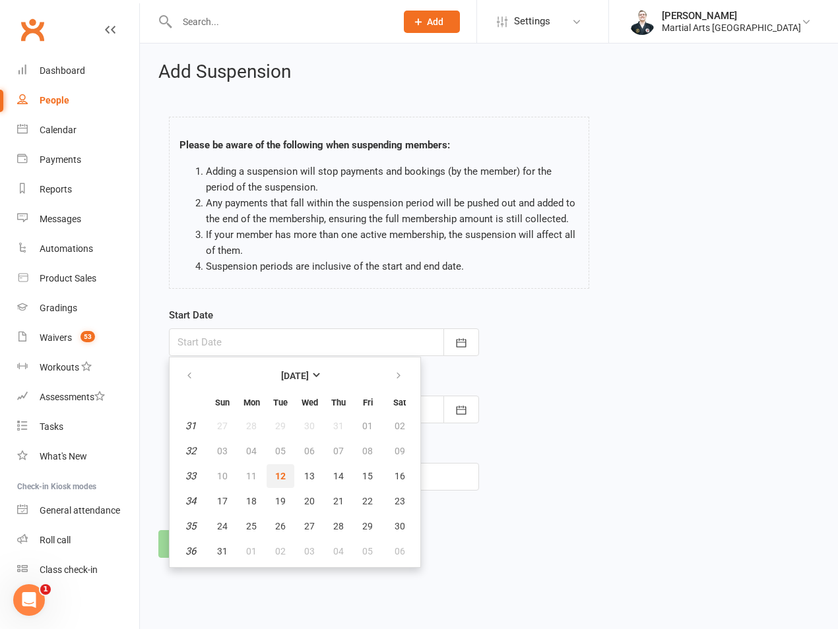
click at [280, 475] on span "12" at bounding box center [280, 476] width 11 height 11
type input "[DATE]"
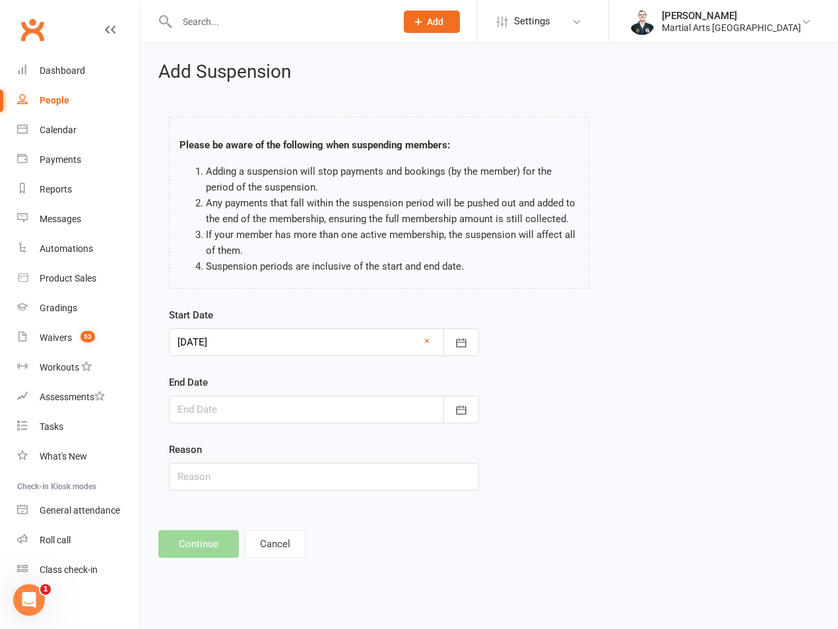
click at [259, 408] on div at bounding box center [324, 410] width 310 height 28
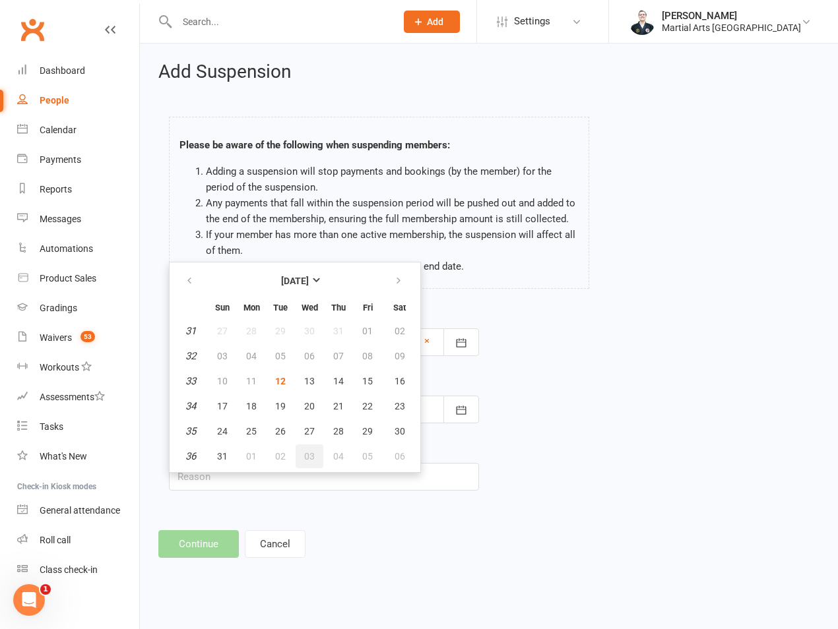
click at [308, 455] on span "03" at bounding box center [309, 456] width 11 height 11
type input "[DATE]"
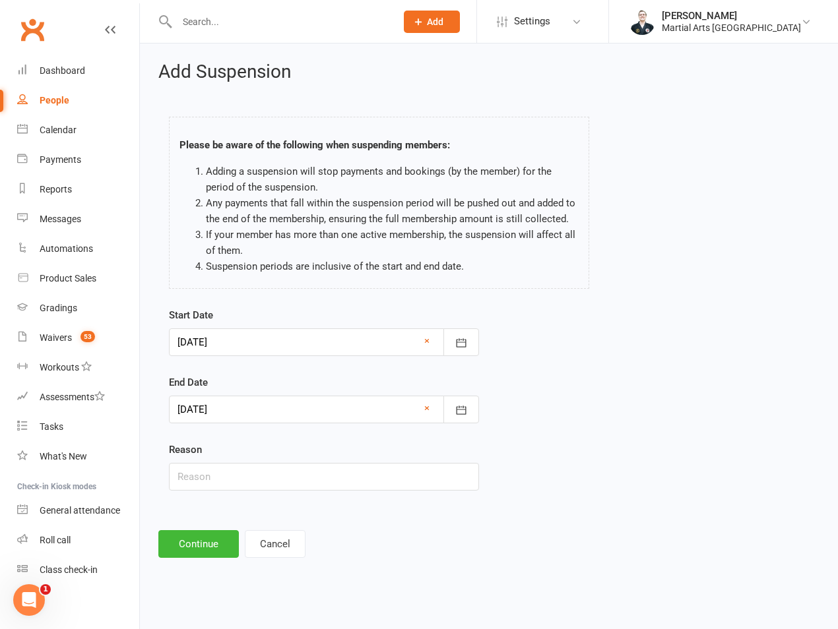
click at [294, 408] on div at bounding box center [324, 410] width 310 height 28
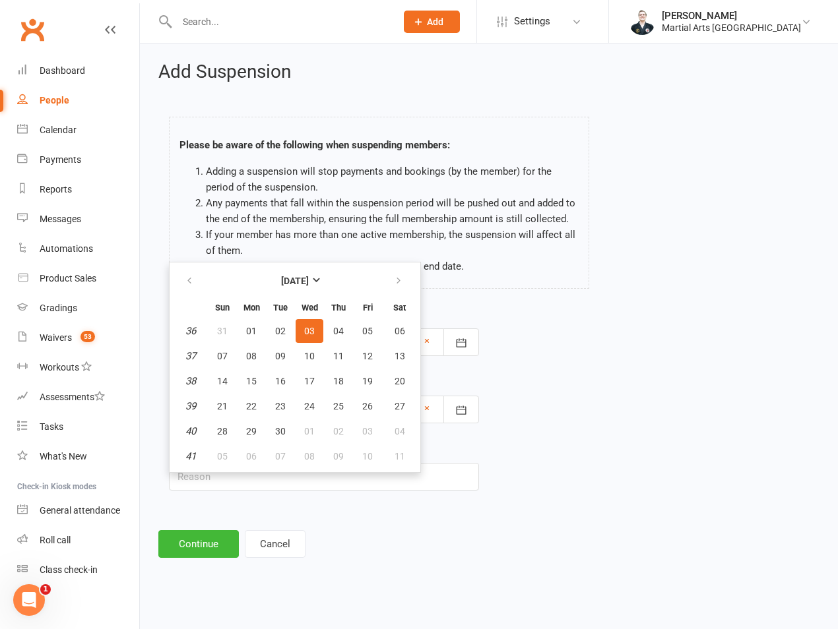
click at [676, 390] on div "Start Date [DATE] [DATE] Sun Mon Tue Wed Thu Fri Sat 31 27 28 29 30 31 01 02 32…" at bounding box center [489, 408] width 660 height 202
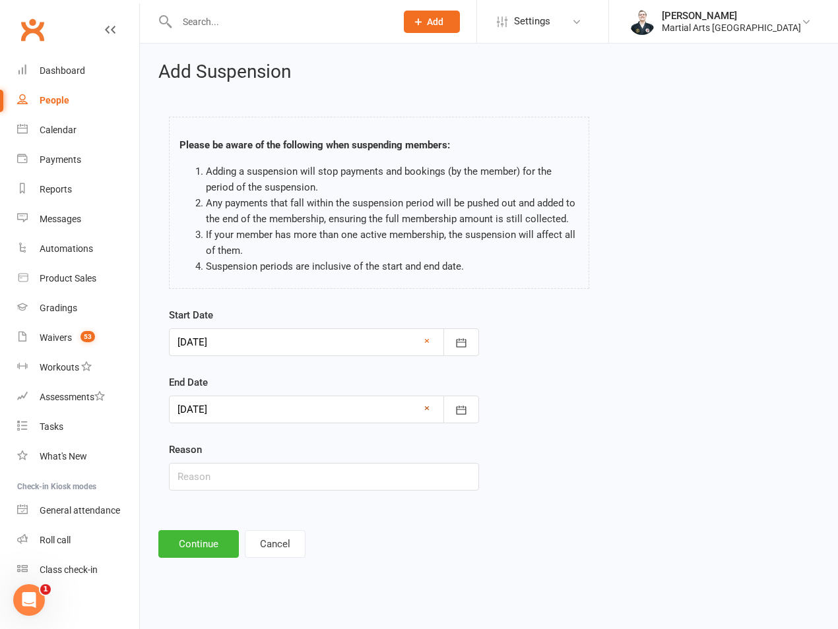
click at [425, 406] on link "×" at bounding box center [426, 408] width 5 height 16
click at [435, 342] on div at bounding box center [324, 343] width 310 height 28
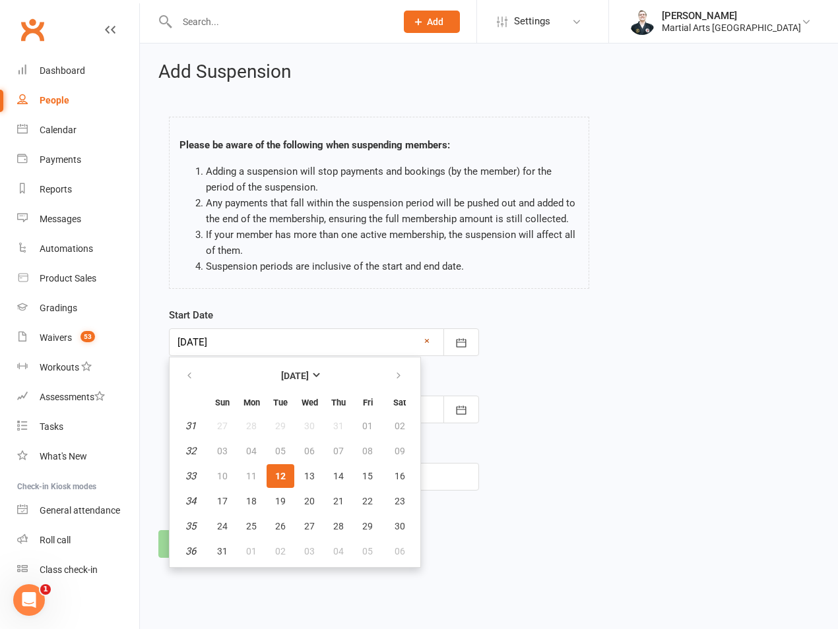
click at [425, 336] on link "×" at bounding box center [426, 341] width 5 height 16
click at [601, 384] on div "Start Date [DATE] Sun Mon Tue Wed Thu Fri Sat 31 27 28 29 30 31 01 02 32 03 04 …" at bounding box center [489, 420] width 660 height 227
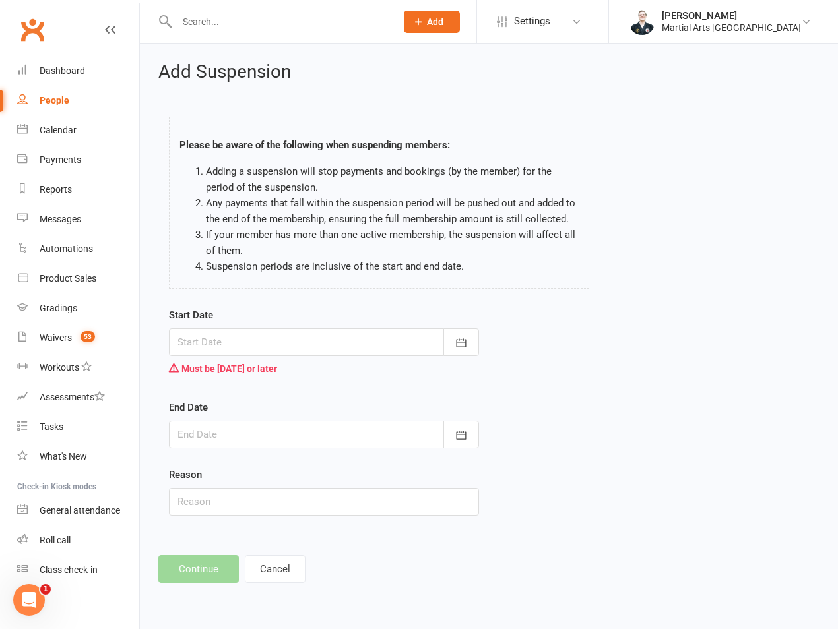
click at [269, 336] on div at bounding box center [324, 343] width 310 height 28
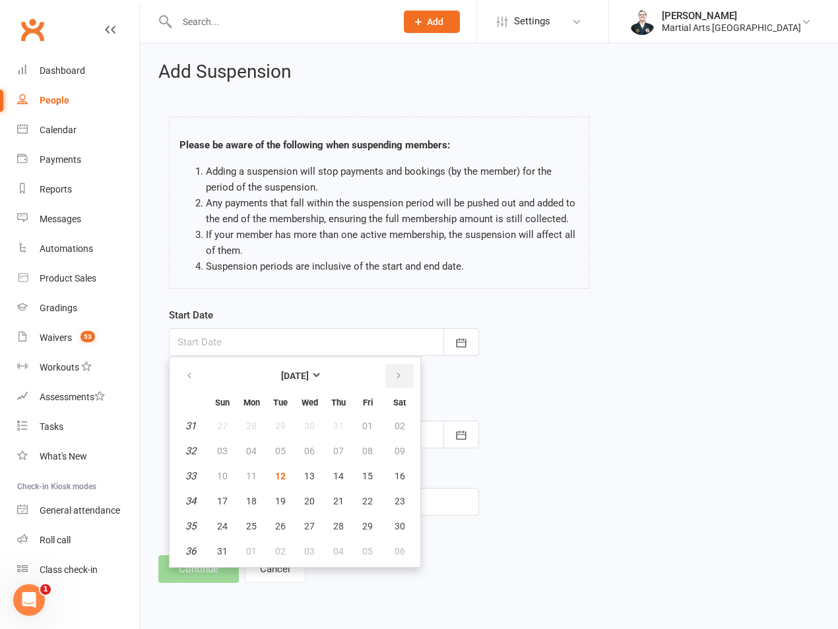
click at [385, 366] on button "button" at bounding box center [399, 376] width 28 height 24
click at [567, 445] on div "Start Date [DATE] Sun Mon Tue Wed Thu Fri Sat 36 31 01 02 03 04 05 06 37 07 08 …" at bounding box center [489, 420] width 660 height 227
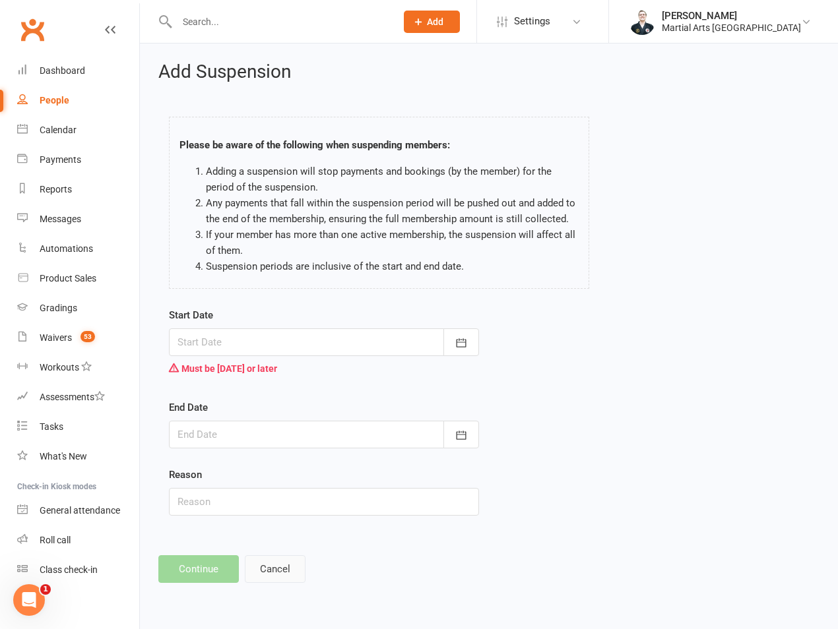
click at [251, 574] on button "Cancel" at bounding box center [275, 570] width 61 height 28
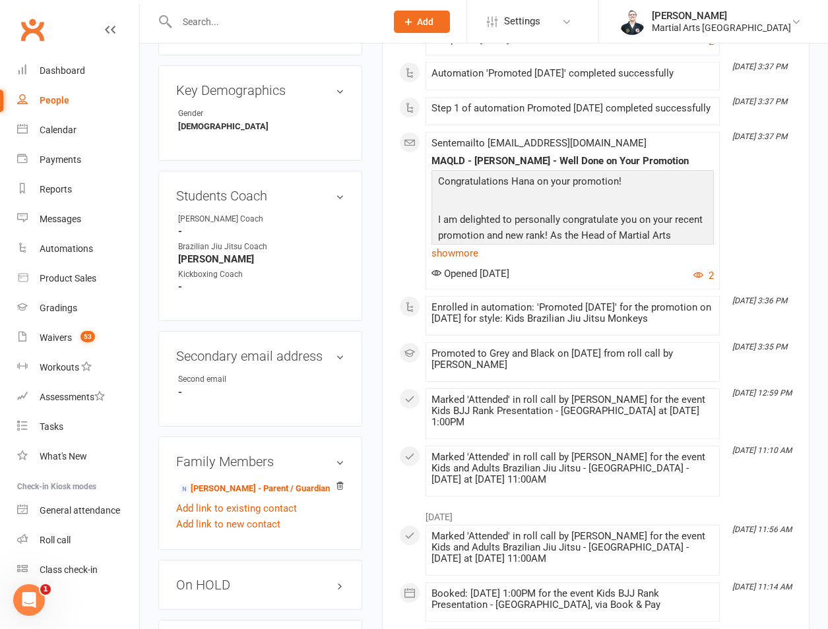
scroll to position [924, 0]
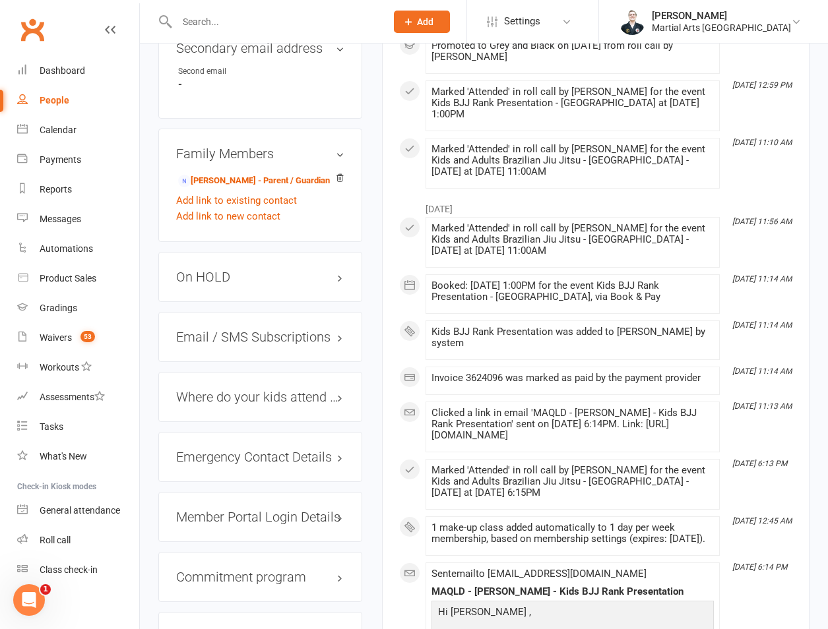
click at [227, 270] on h3 "On HOLD" at bounding box center [260, 277] width 168 height 15
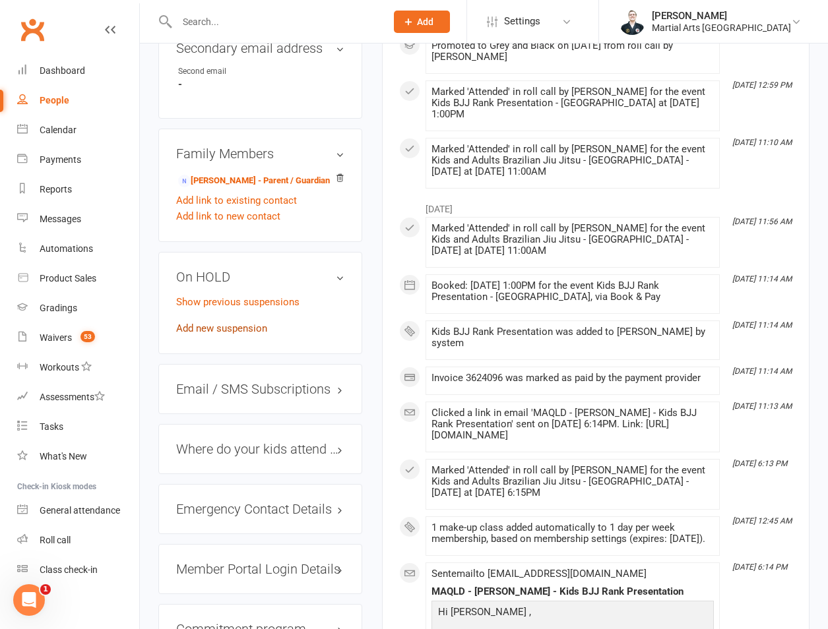
click at [213, 323] on link "Add new suspension" at bounding box center [221, 329] width 91 height 12
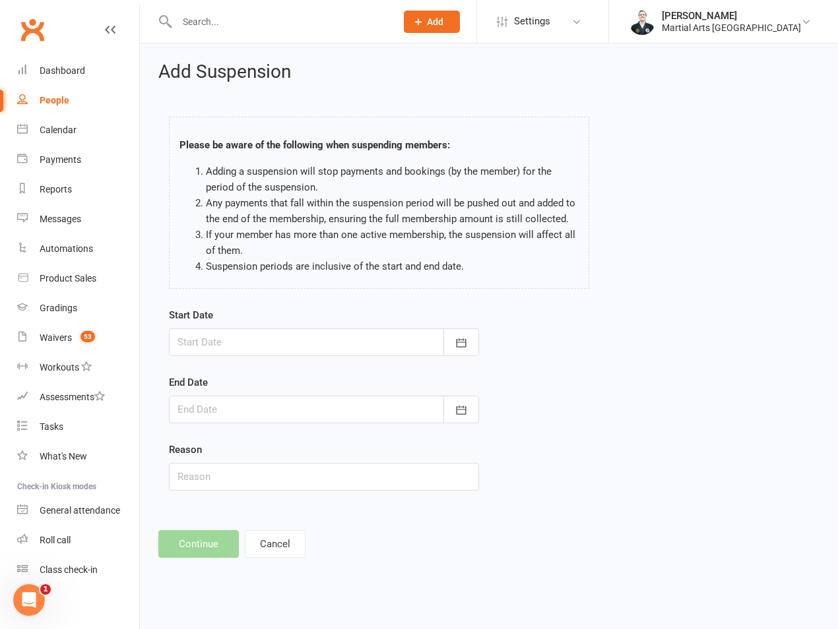
click at [318, 336] on div at bounding box center [324, 343] width 310 height 28
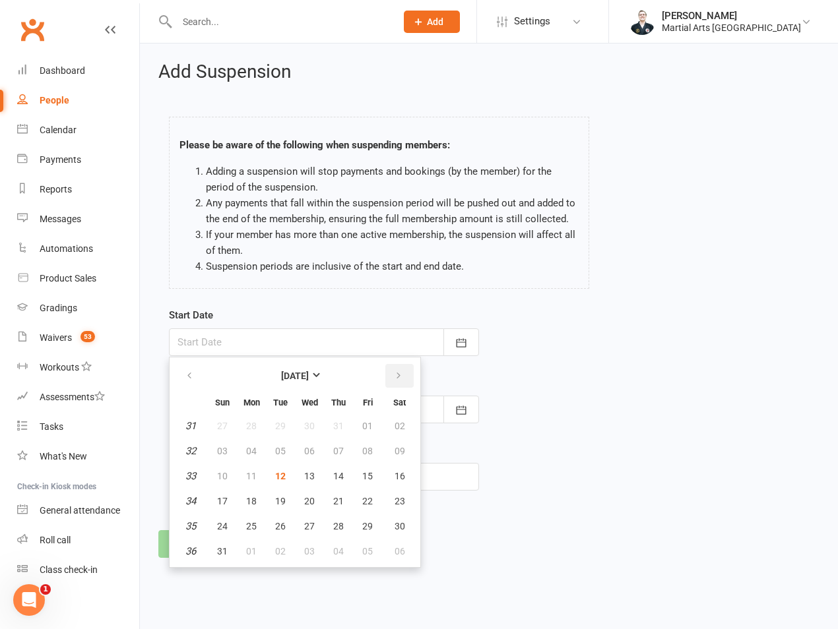
click at [399, 370] on button "button" at bounding box center [399, 376] width 28 height 24
click at [367, 447] on span "12" at bounding box center [367, 451] width 11 height 11
type input "[DATE]"
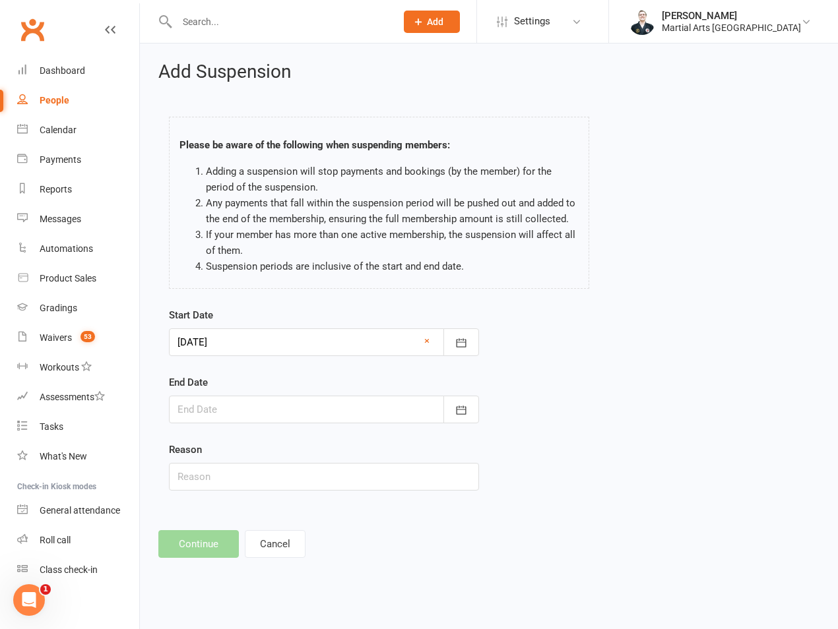
click at [300, 408] on div at bounding box center [324, 410] width 310 height 28
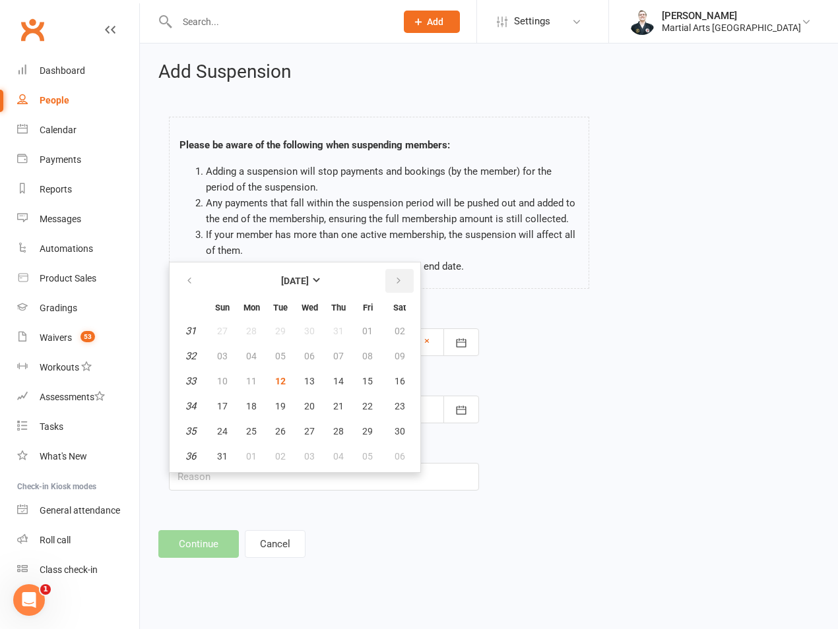
click at [403, 281] on button "button" at bounding box center [399, 281] width 28 height 24
click at [397, 408] on span "27" at bounding box center [400, 406] width 11 height 11
type input "[DATE]"
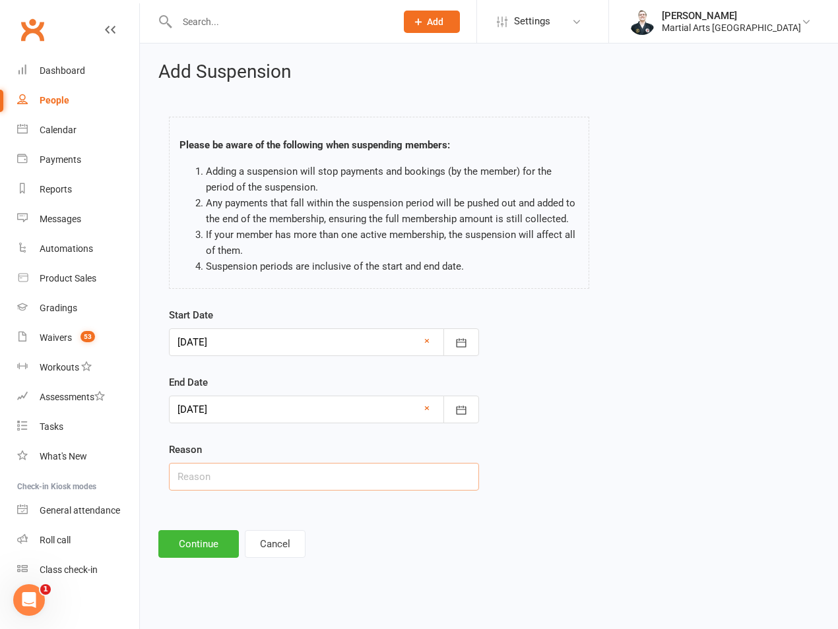
click at [330, 471] on input "text" at bounding box center [324, 477] width 310 height 28
type input "on hold"
click at [215, 542] on button "Continue" at bounding box center [198, 544] width 80 height 28
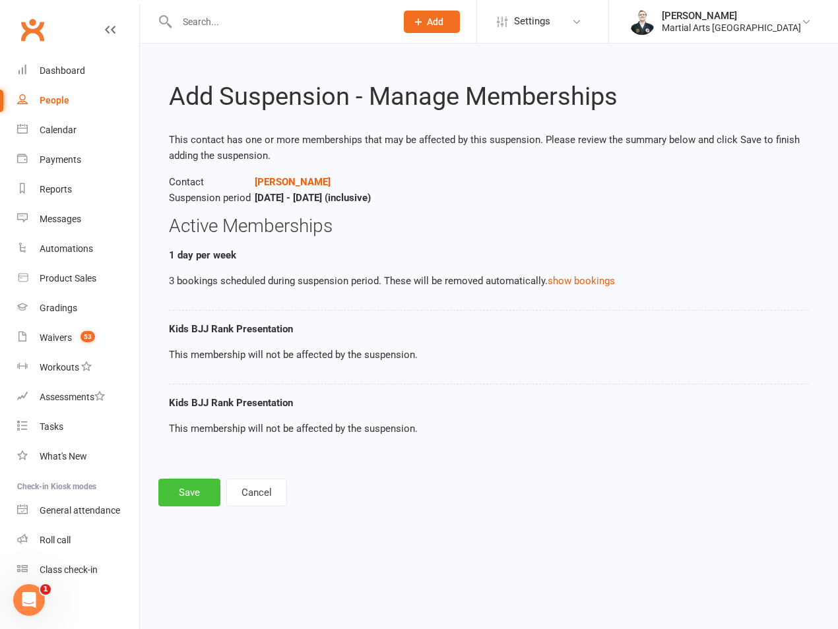
click at [174, 495] on button "Save" at bounding box center [189, 493] width 62 height 28
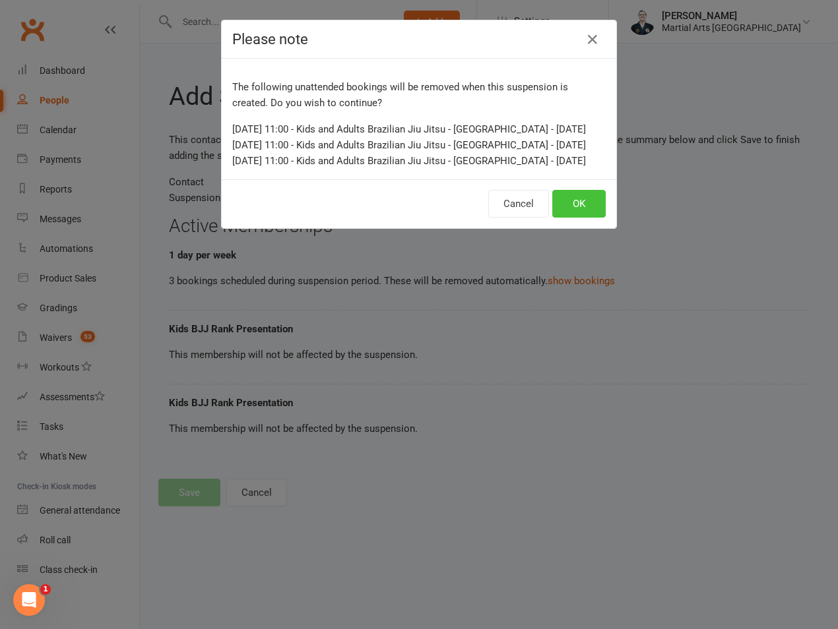
click at [561, 218] on button "OK" at bounding box center [578, 204] width 53 height 28
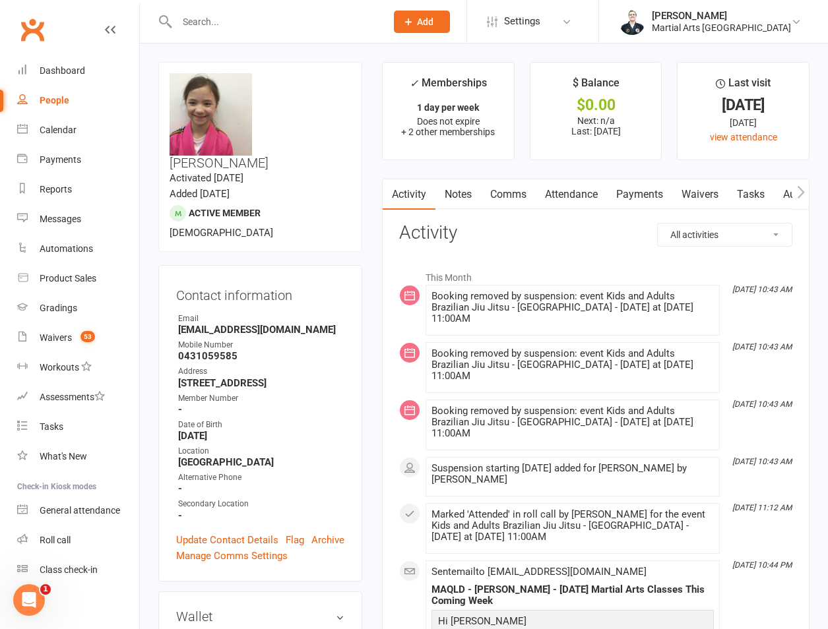
click at [217, 22] on input "text" at bounding box center [275, 22] width 204 height 18
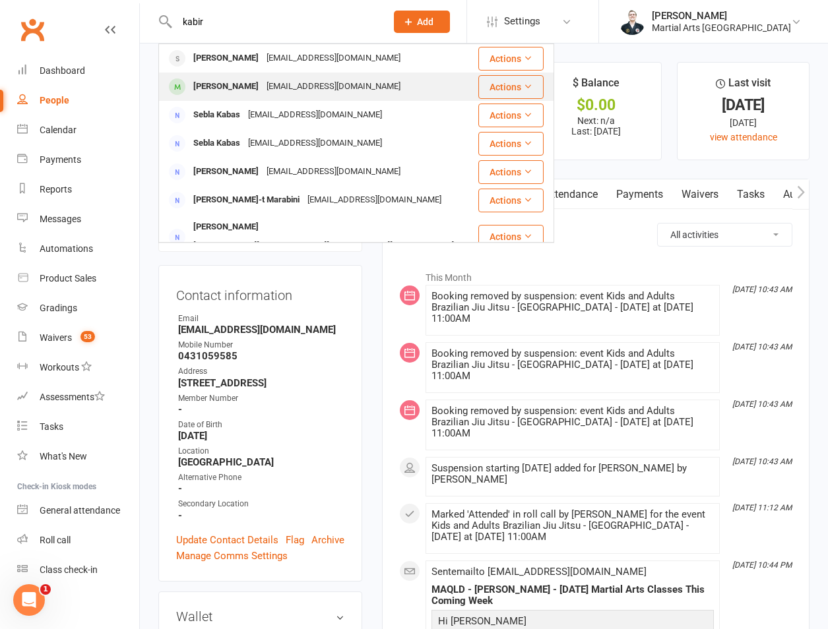
type input "kabir"
click at [211, 97] on div "[PERSON_NAME] [EMAIL_ADDRESS][DOMAIN_NAME]" at bounding box center [318, 86] width 317 height 27
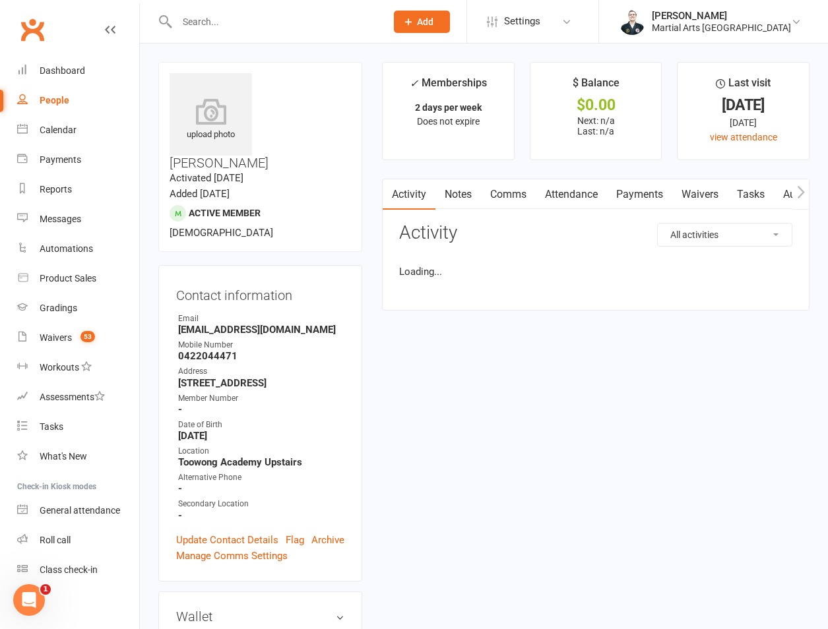
click at [245, 22] on input "text" at bounding box center [275, 22] width 204 height 18
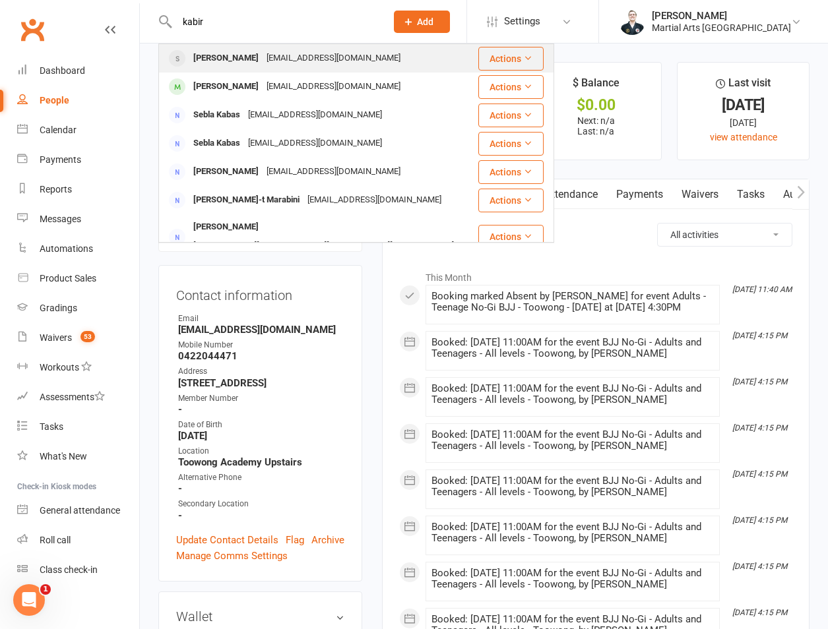
type input "kabir"
click at [231, 65] on div "[PERSON_NAME]" at bounding box center [225, 58] width 73 height 19
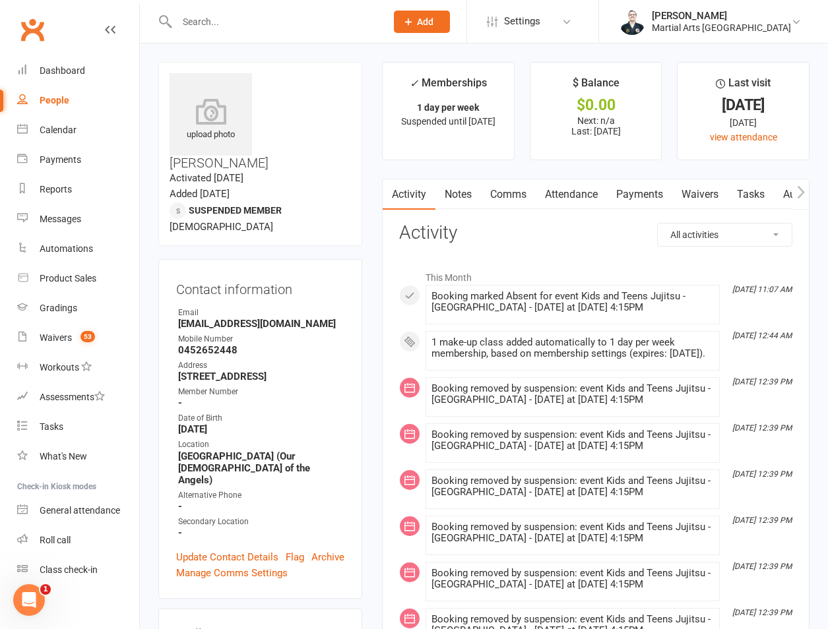
click at [565, 198] on link "Attendance" at bounding box center [571, 194] width 71 height 30
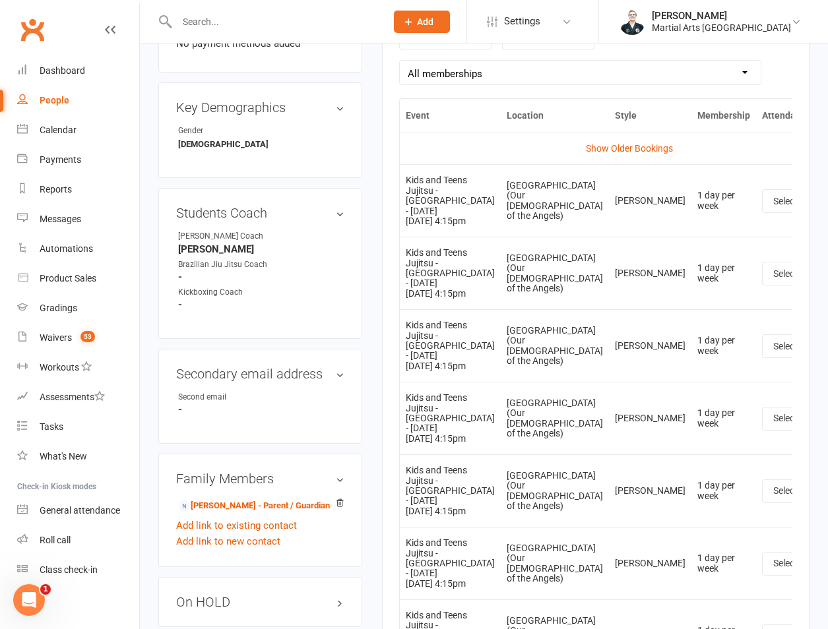
scroll to position [308, 0]
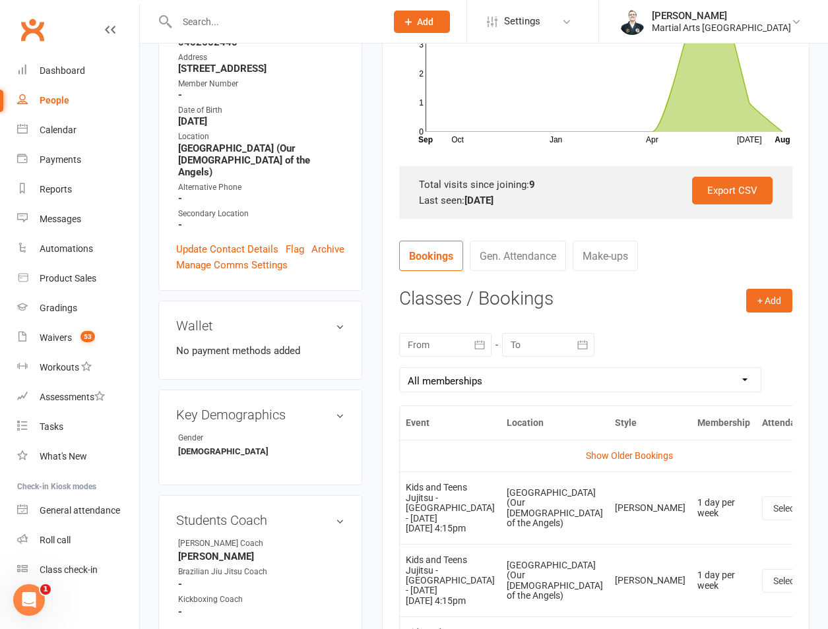
click at [457, 336] on div at bounding box center [445, 345] width 92 height 24
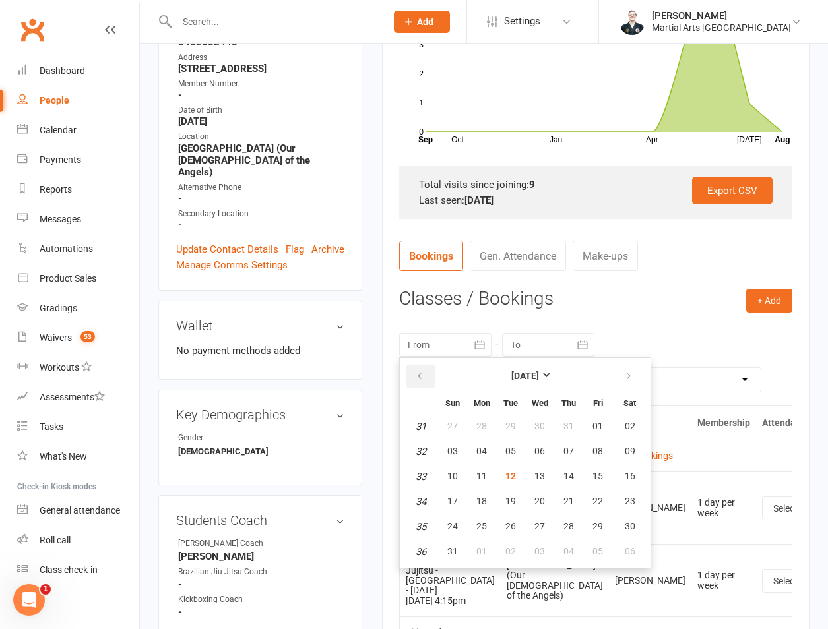
click at [423, 374] on icon "button" at bounding box center [419, 376] width 9 height 11
click at [451, 469] on button "13" at bounding box center [453, 477] width 28 height 24
type input "[DATE]"
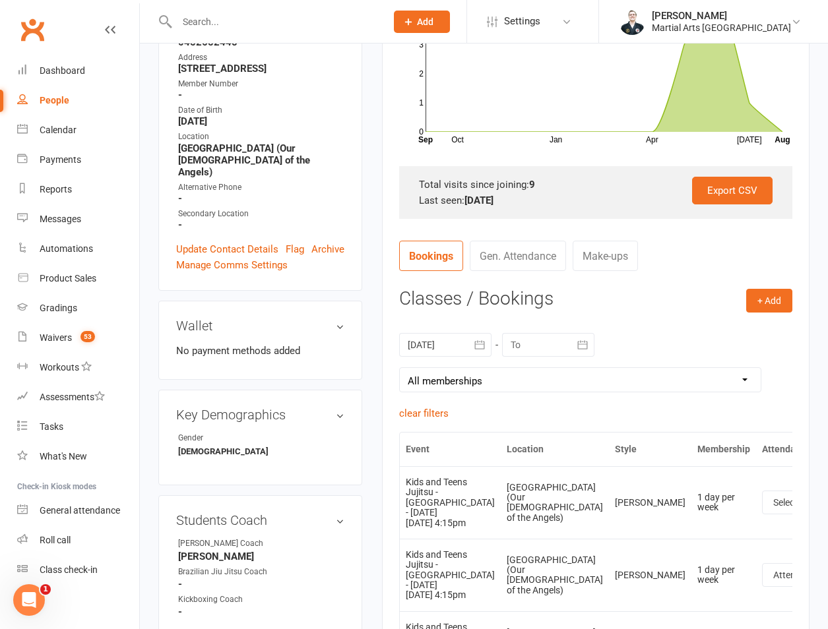
scroll to position [616, 0]
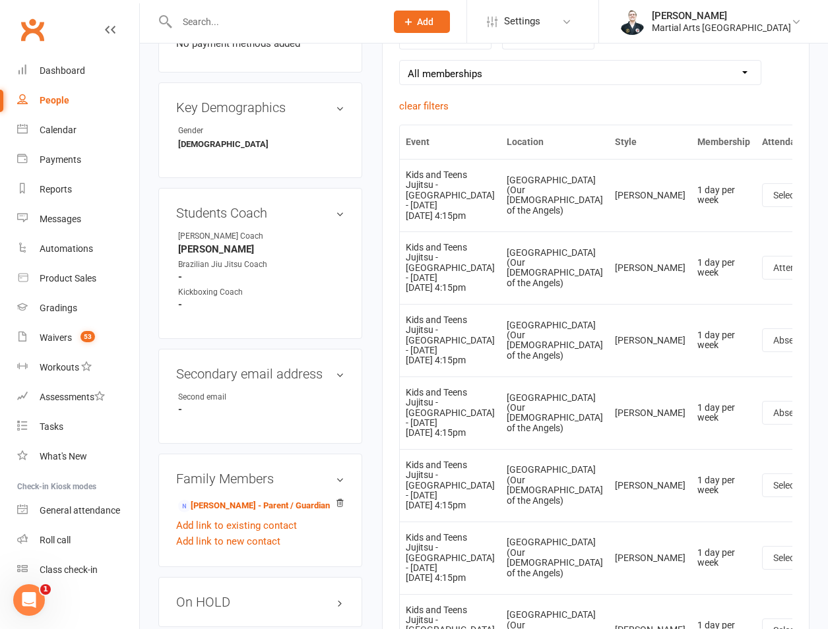
click at [249, 28] on input "text" at bounding box center [275, 22] width 204 height 18
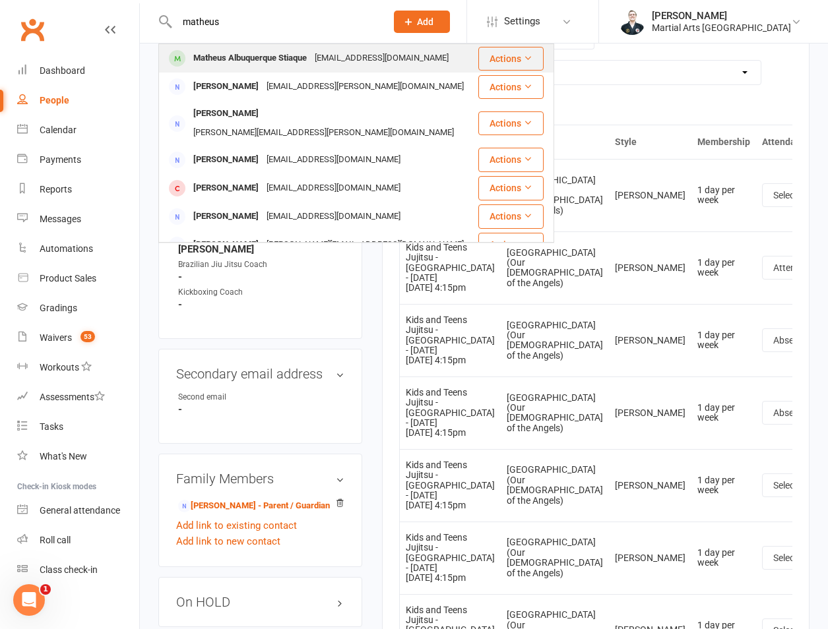
type input "matheus"
click at [294, 55] on div "Matheus Albuquerque Stiaque" at bounding box center [249, 58] width 121 height 19
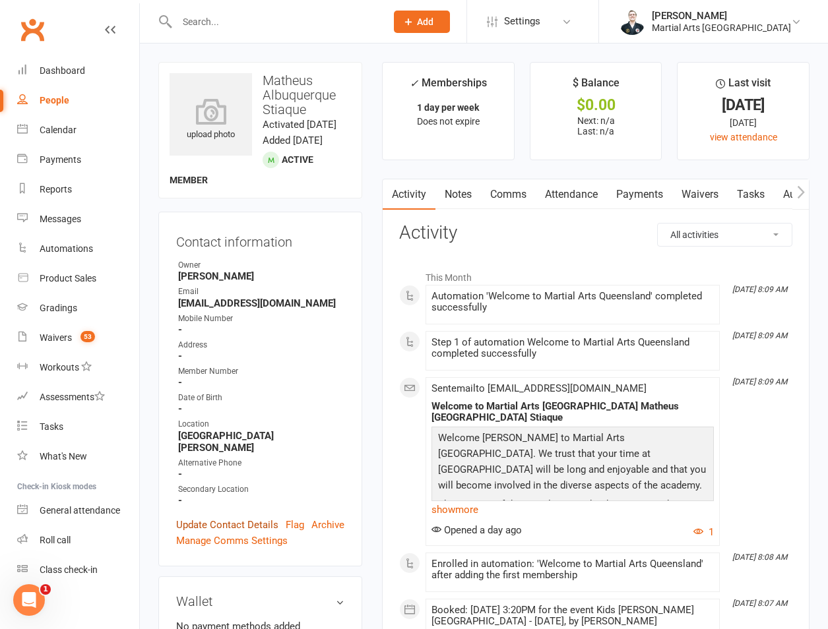
click at [199, 526] on link "Update Contact Details" at bounding box center [227, 525] width 102 height 16
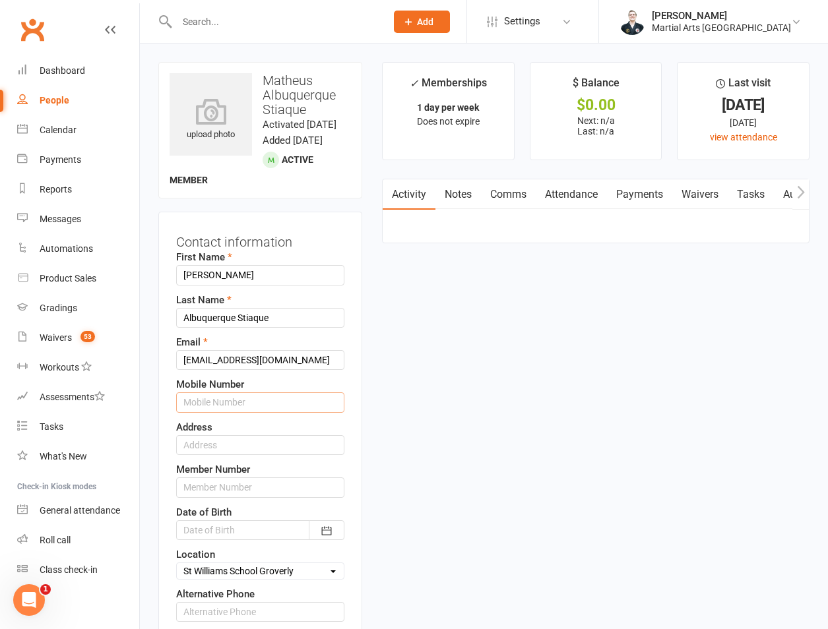
click at [231, 412] on input "text" at bounding box center [260, 403] width 168 height 20
paste input "0426627115"
type input "0426627115"
click at [211, 455] on input "text" at bounding box center [260, 445] width 168 height 20
paste input "[STREET_ADDRESS][PERSON_NAME]"
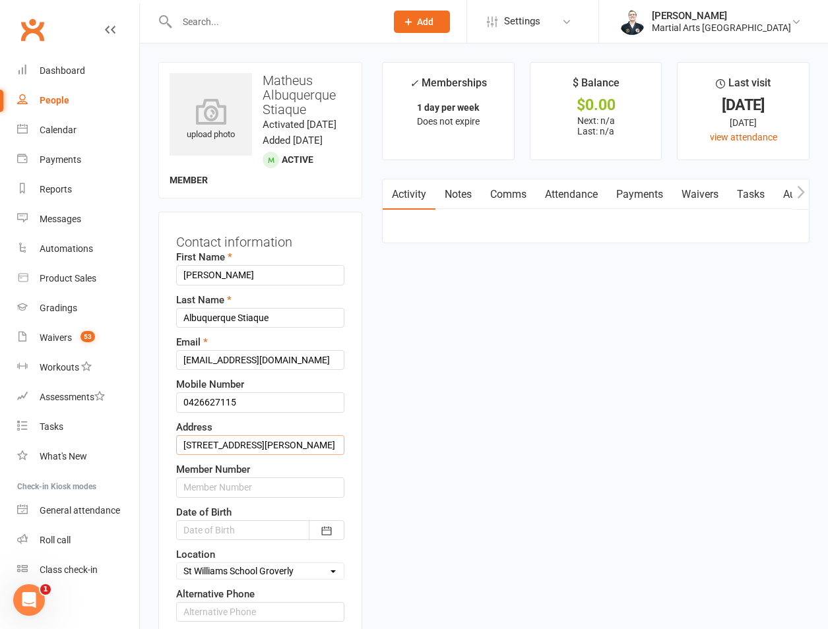
type input "[STREET_ADDRESS][PERSON_NAME]"
click at [272, 540] on div at bounding box center [260, 531] width 168 height 20
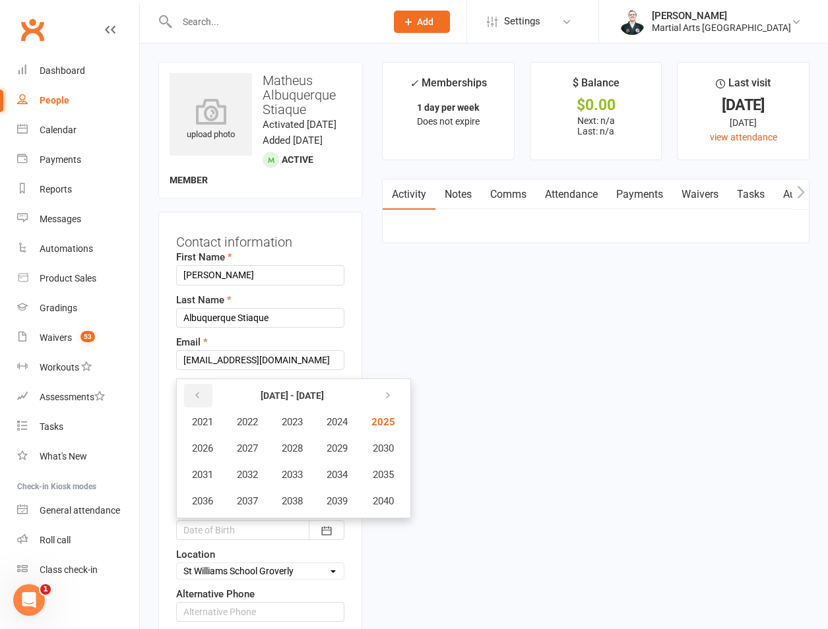
click at [207, 408] on button "button" at bounding box center [198, 396] width 28 height 24
click at [395, 514] on button "2020" at bounding box center [382, 501] width 44 height 25
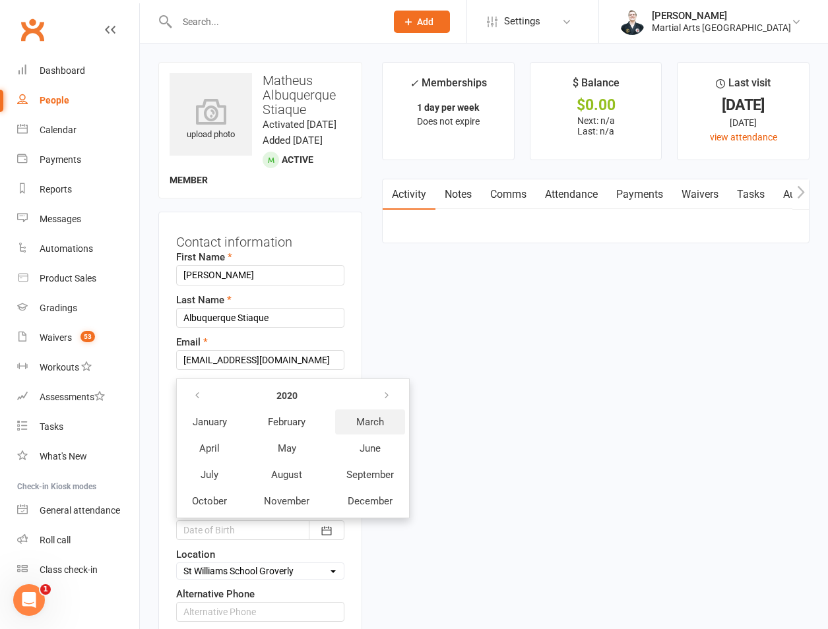
click at [360, 435] on button "March" at bounding box center [370, 422] width 70 height 25
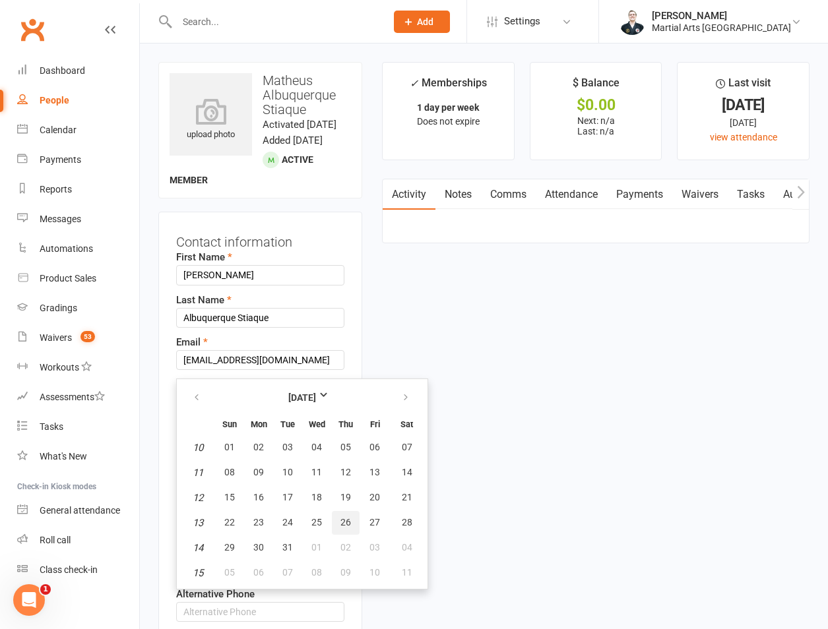
click at [344, 528] on span "26" at bounding box center [345, 522] width 11 height 11
type input "[DATE]"
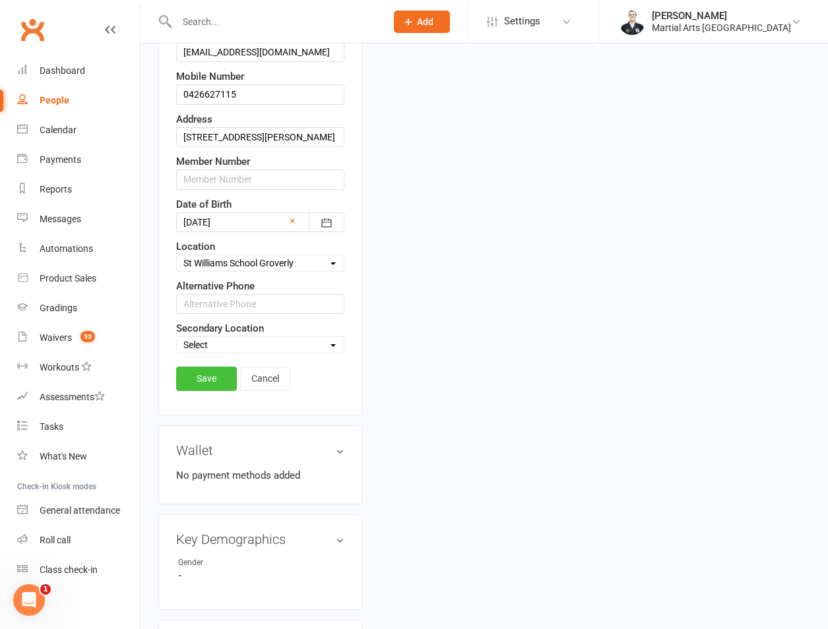
click at [215, 391] on link "Save" at bounding box center [206, 379] width 61 height 24
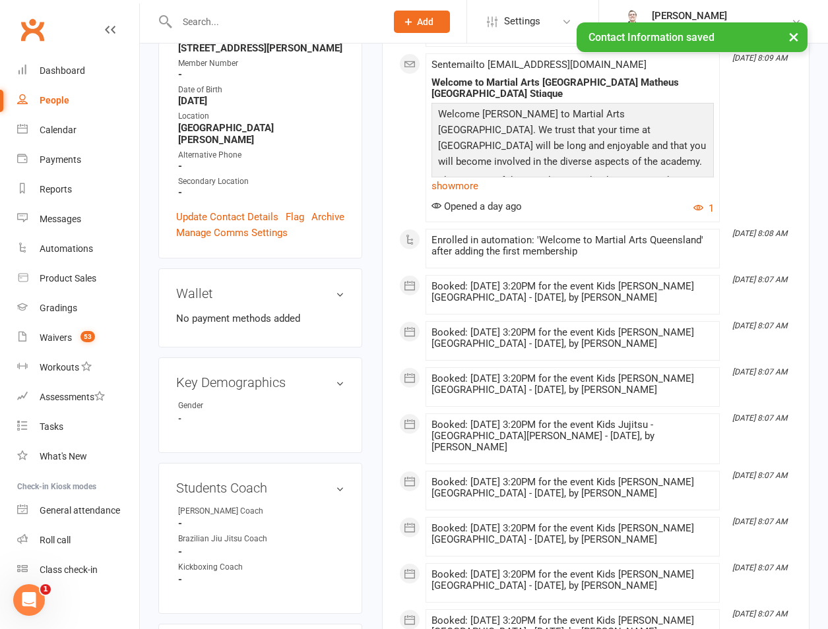
scroll to position [16, 0]
